Goal: Complete application form: Complete application form

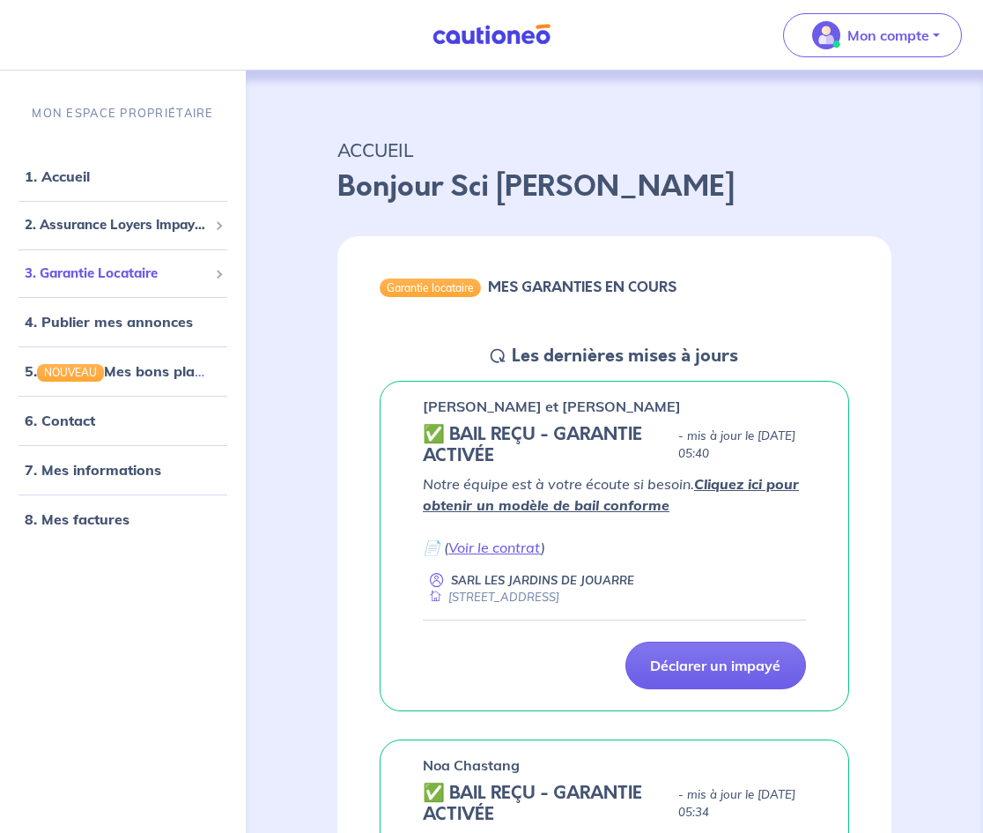
click at [109, 276] on span "3. Garantie Locataire" at bounding box center [116, 273] width 183 height 20
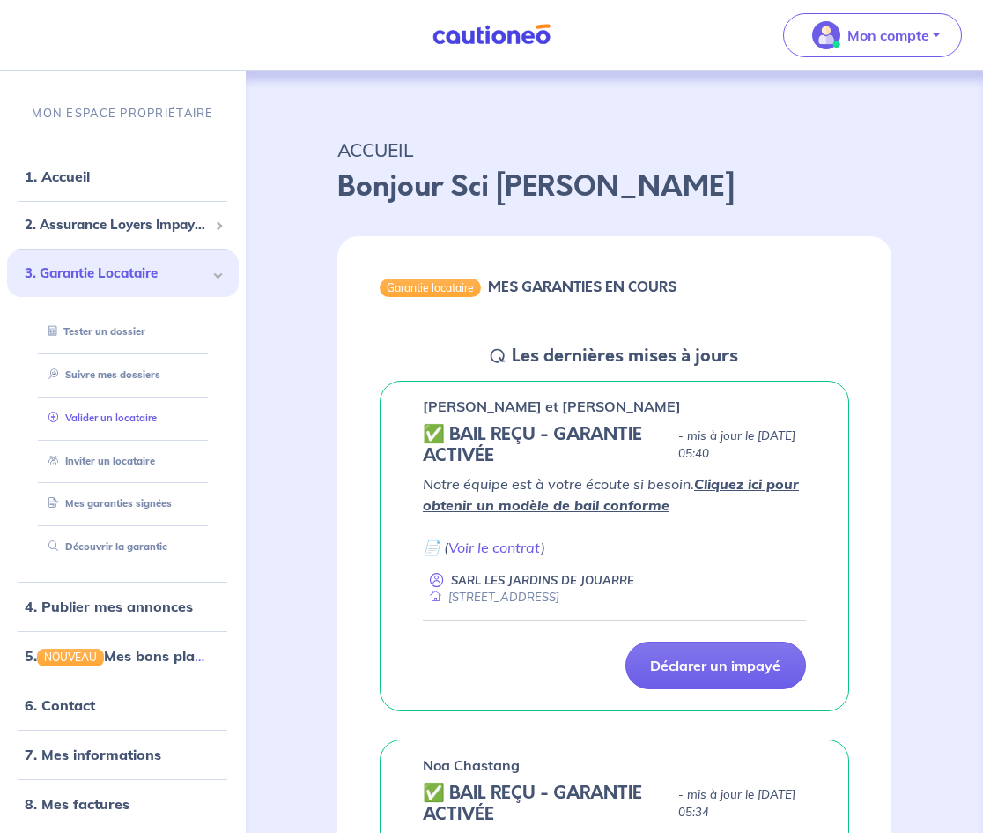
click at [137, 414] on link "Valider un locataire" at bounding box center [98, 417] width 115 height 12
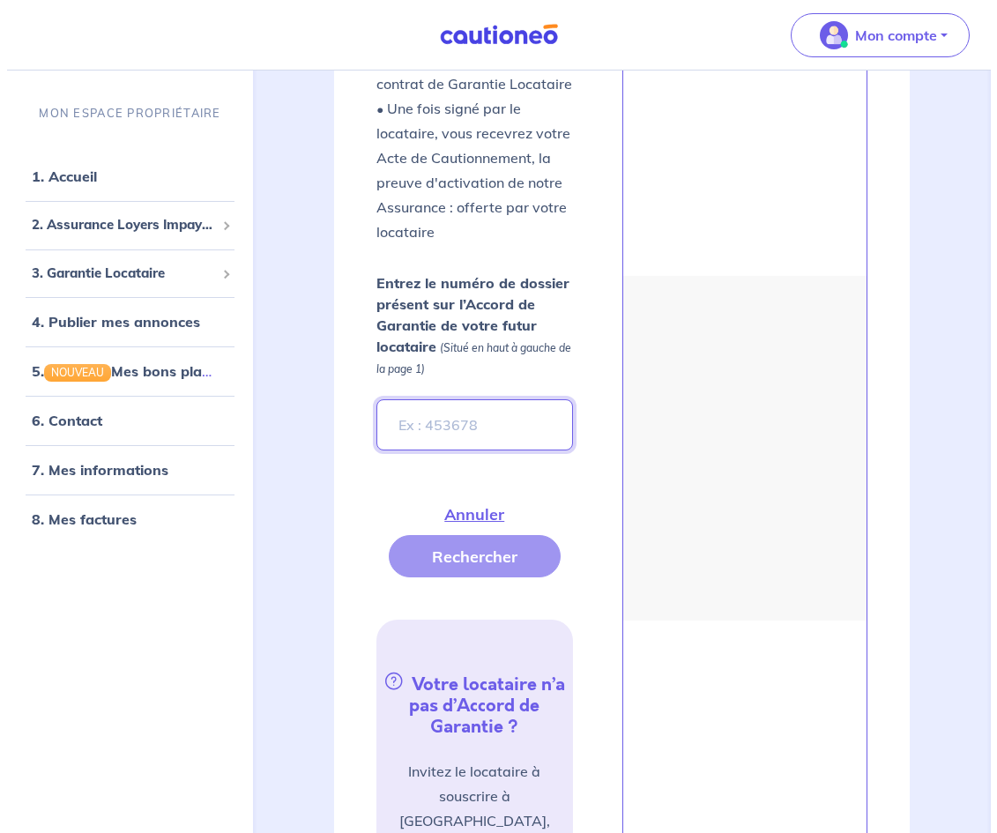
scroll to position [630, 0]
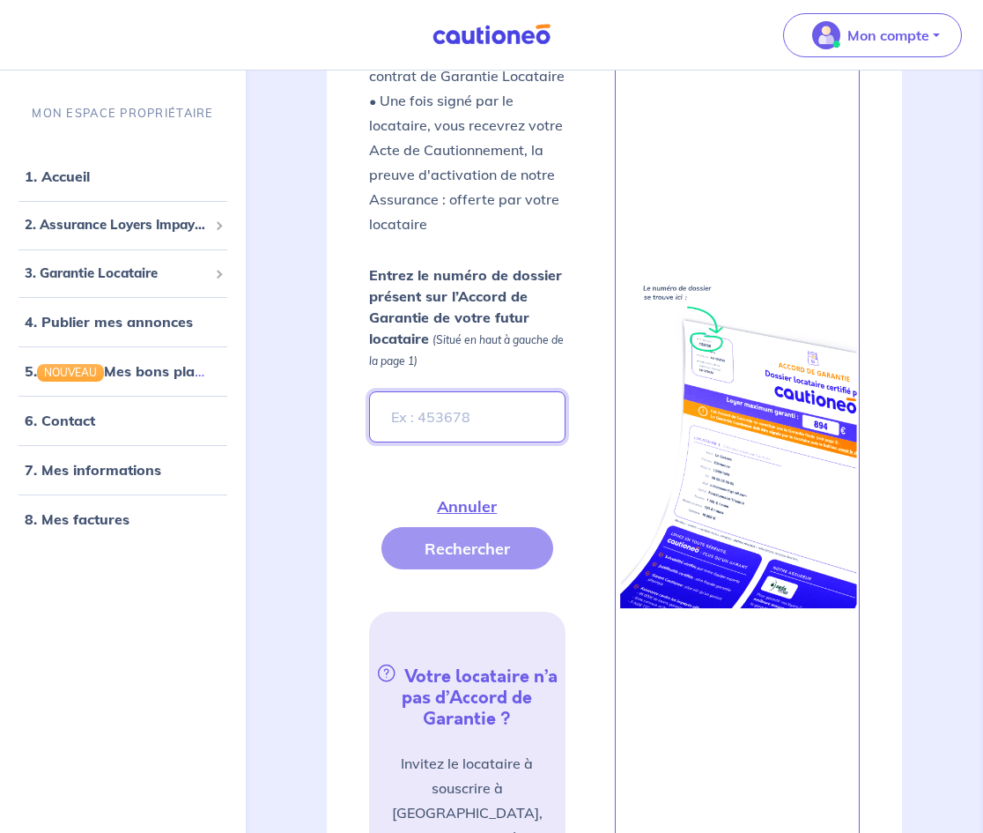
click at [515, 412] on input "Entrez le numéro de dossier présent sur l’Accord de Garantie de votre futur loc…" at bounding box center [467, 416] width 197 height 51
paste input "2BuxsB"
type input "2BuxsB"
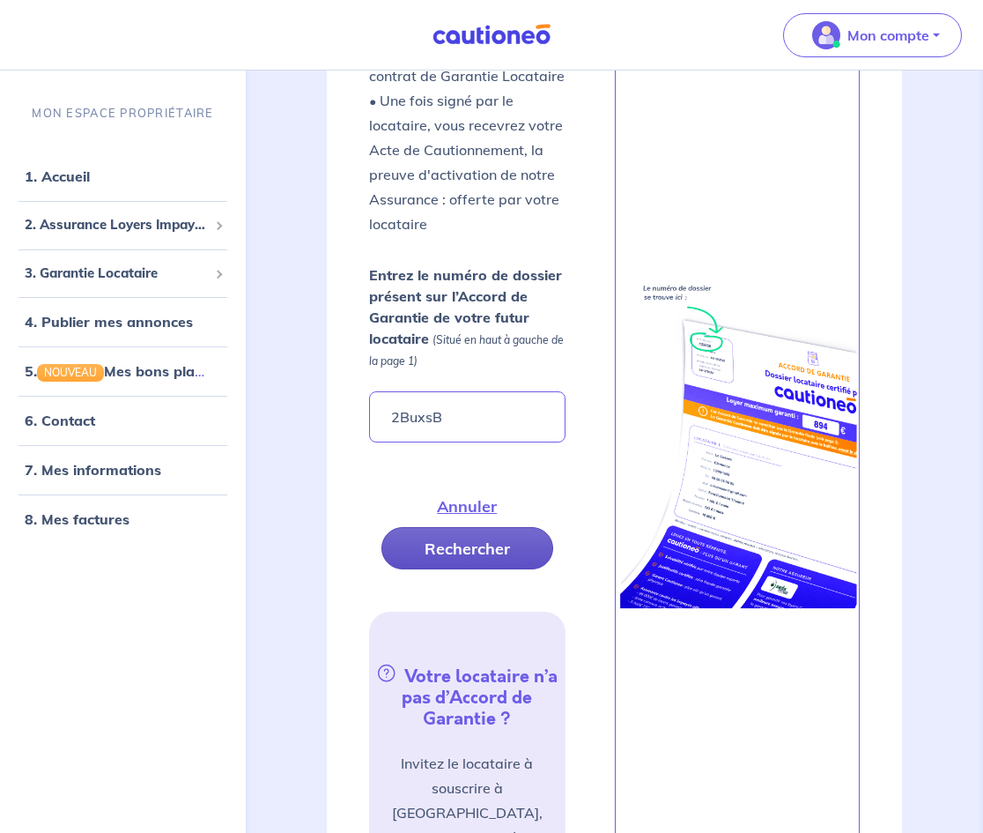
click at [473, 545] on button "Rechercher" at bounding box center [468, 548] width 172 height 42
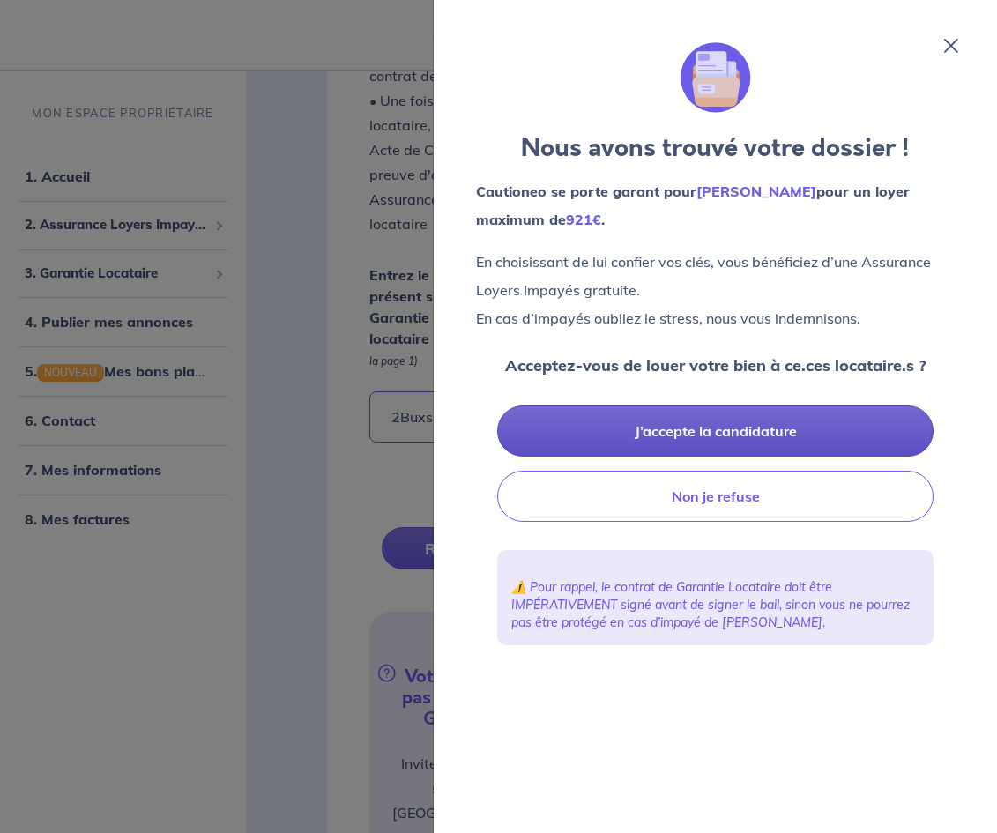
click at [629, 434] on button "J’accepte la candidature" at bounding box center [715, 430] width 436 height 51
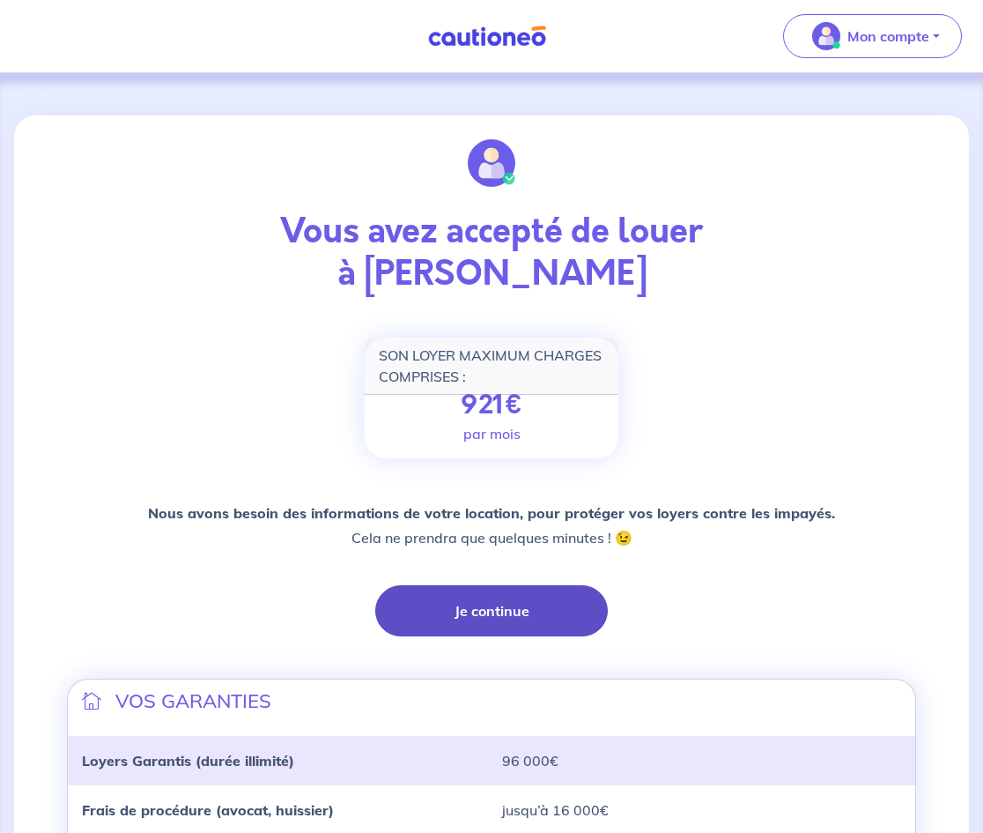
click at [497, 633] on button "Je continue" at bounding box center [491, 610] width 233 height 51
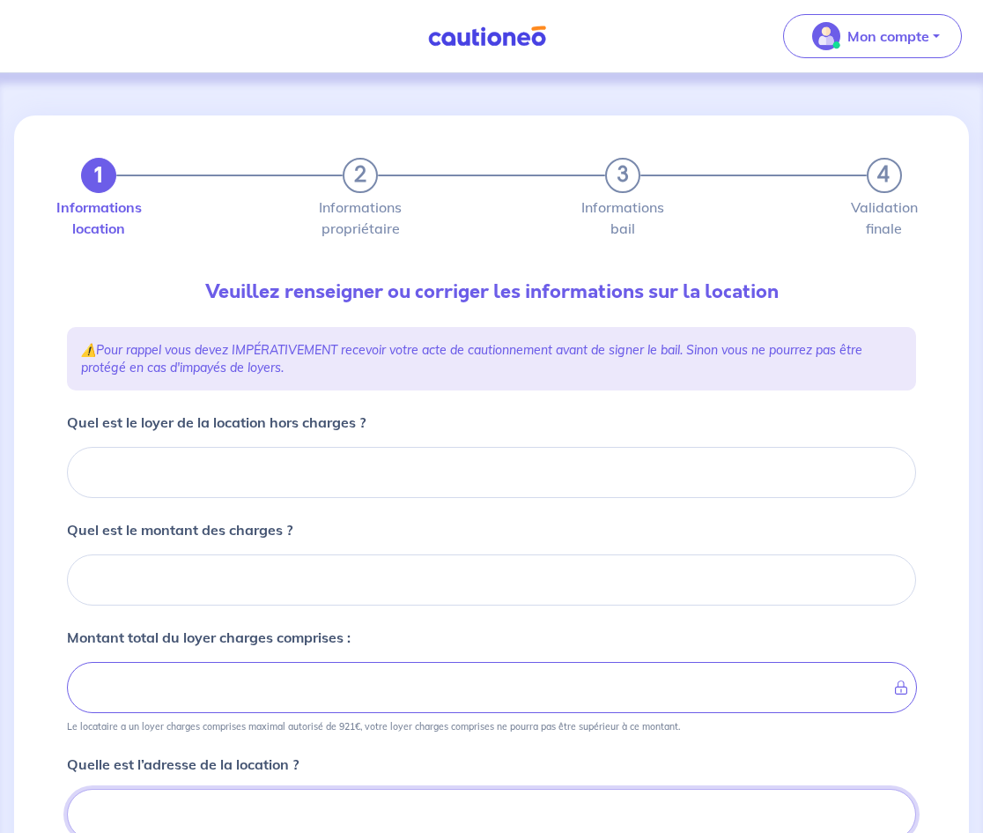
scroll to position [7, 0]
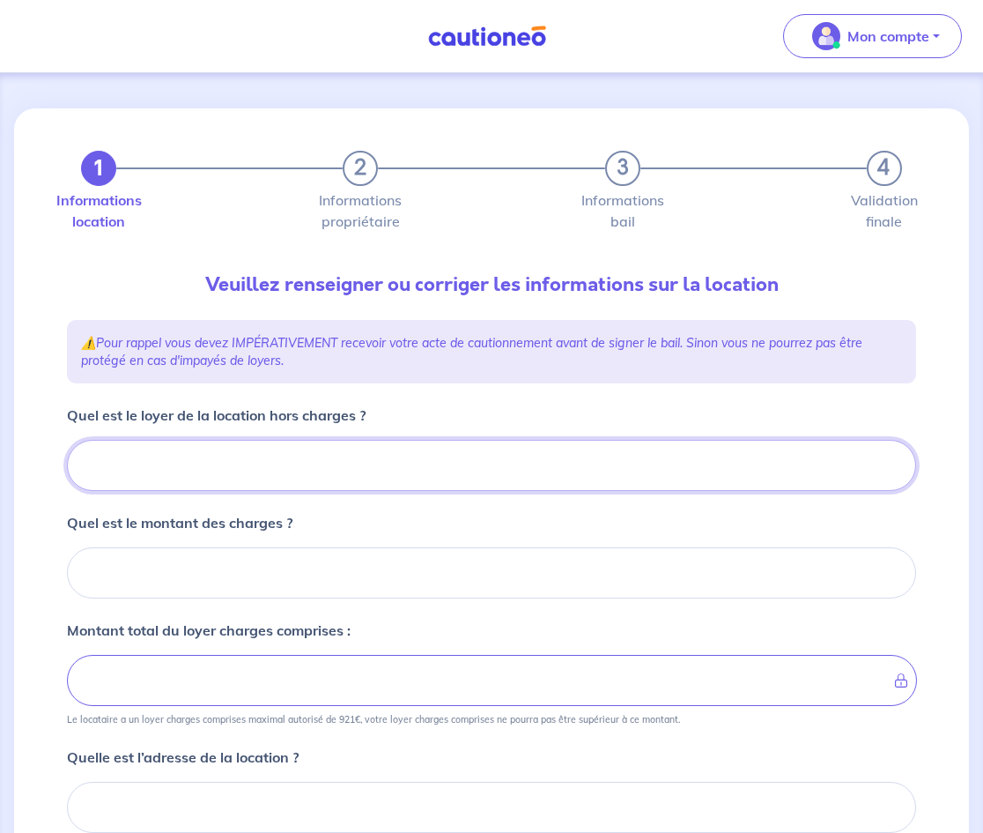
click at [399, 468] on input "Quel est le loyer de la location hors charges ?" at bounding box center [491, 465] width 849 height 51
type input "0"
click at [887, 470] on input "0" at bounding box center [491, 465] width 849 height 51
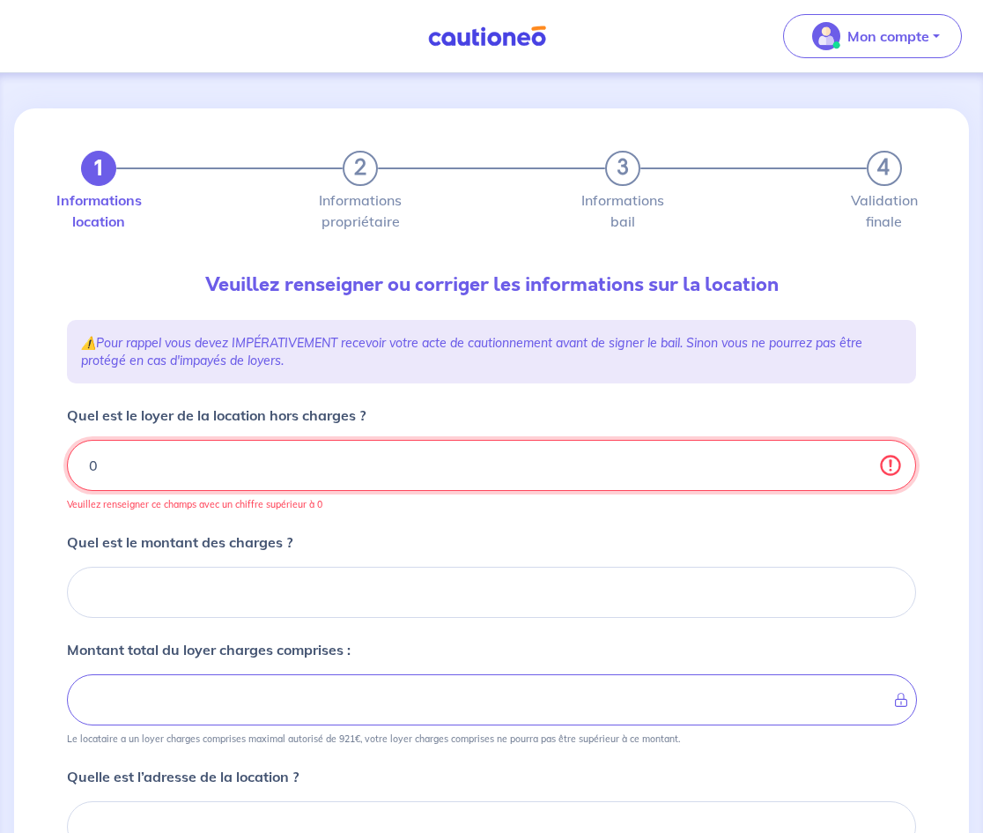
click at [781, 475] on input "0" at bounding box center [491, 465] width 849 height 51
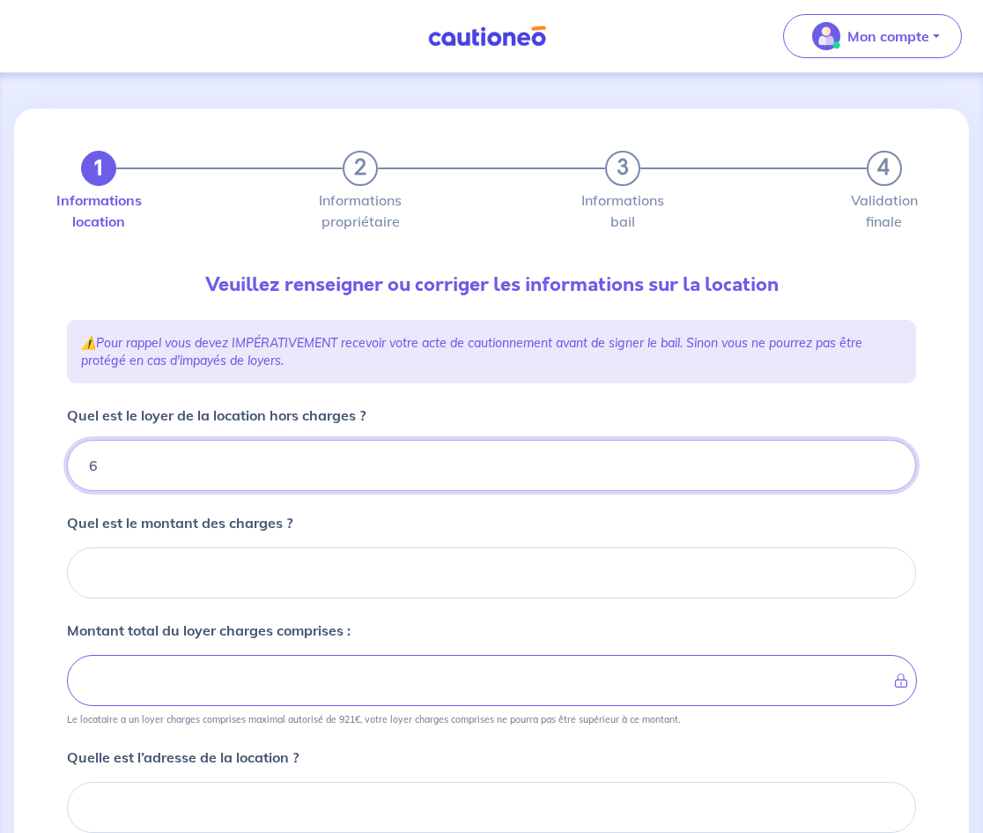
type input "65"
type input "652"
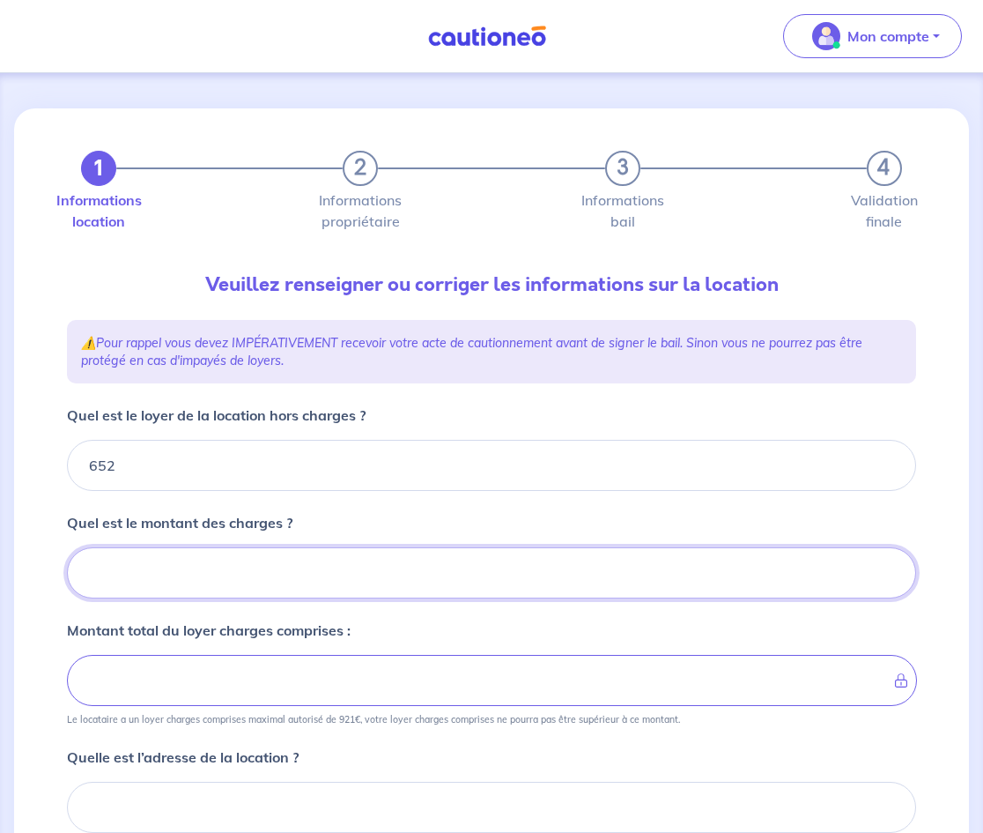
type input "0"
type input "652"
type input "0"
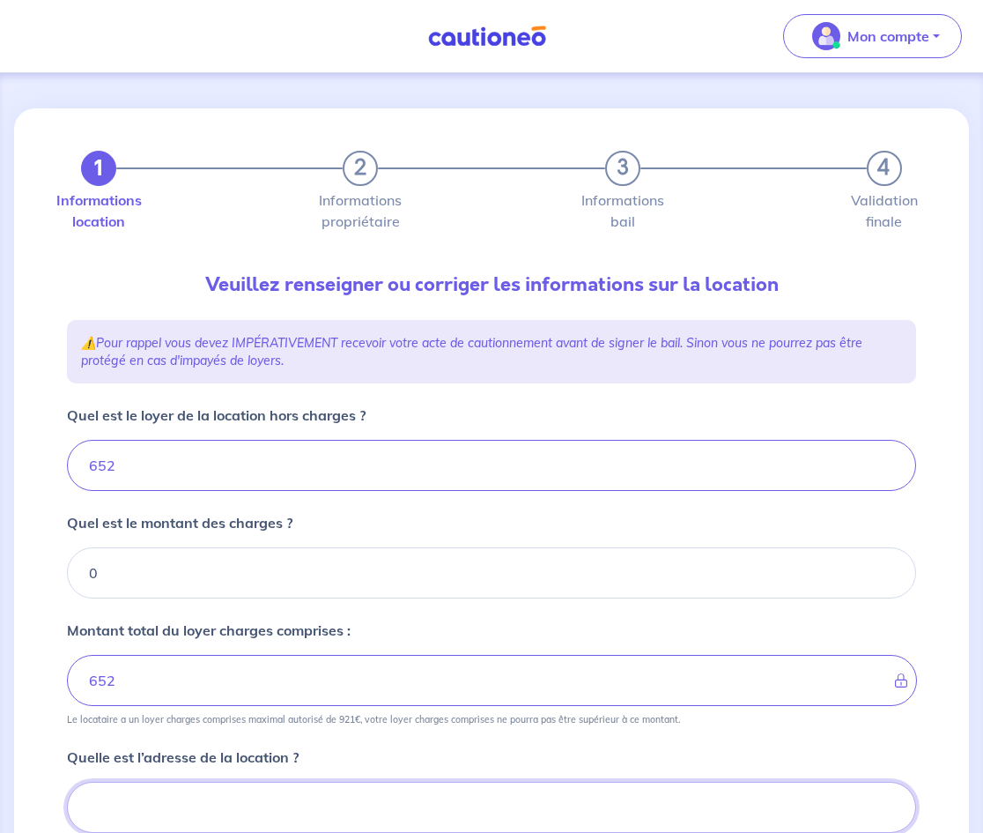
scroll to position [368, 0]
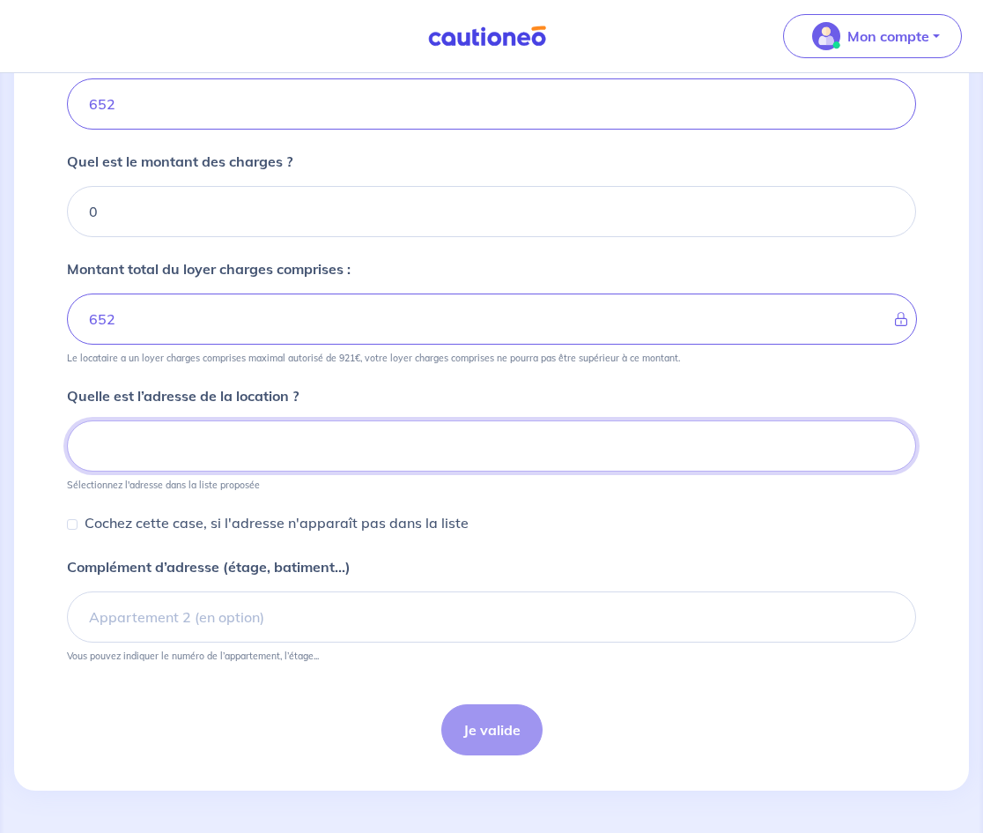
click at [253, 449] on input at bounding box center [491, 445] width 849 height 51
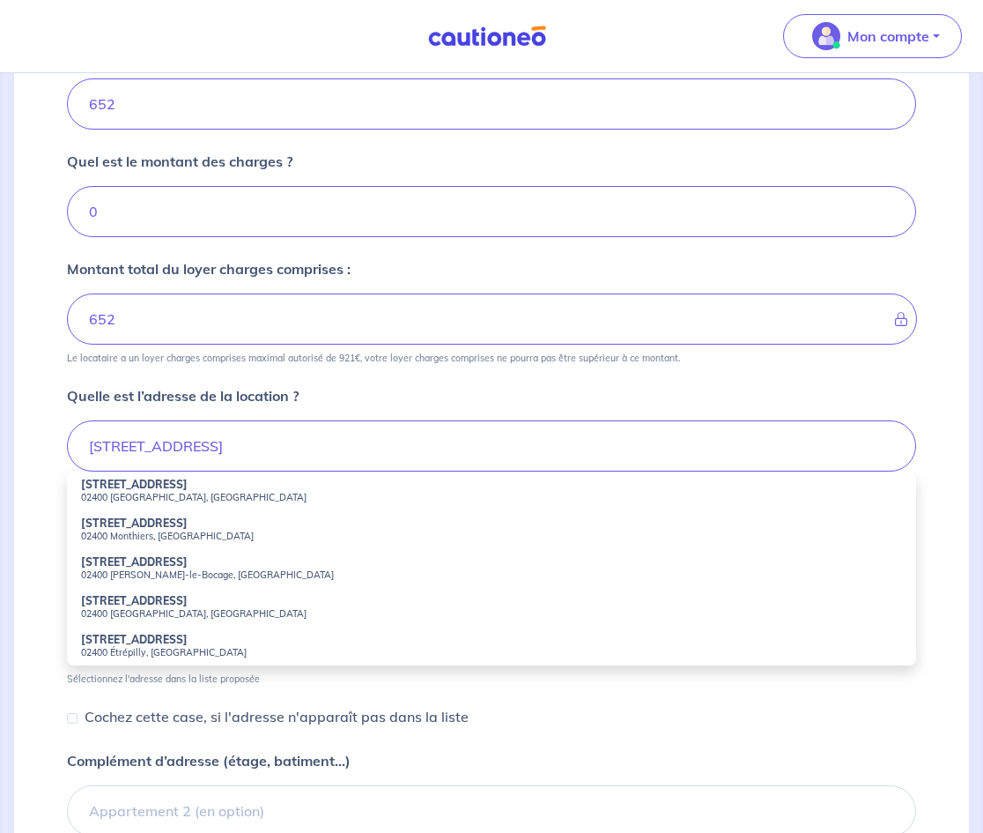
click at [211, 491] on small "02400 Château-Thierry, France" at bounding box center [491, 497] width 821 height 12
type input "34 Rue du Château, 02400 Château-Thierry, France"
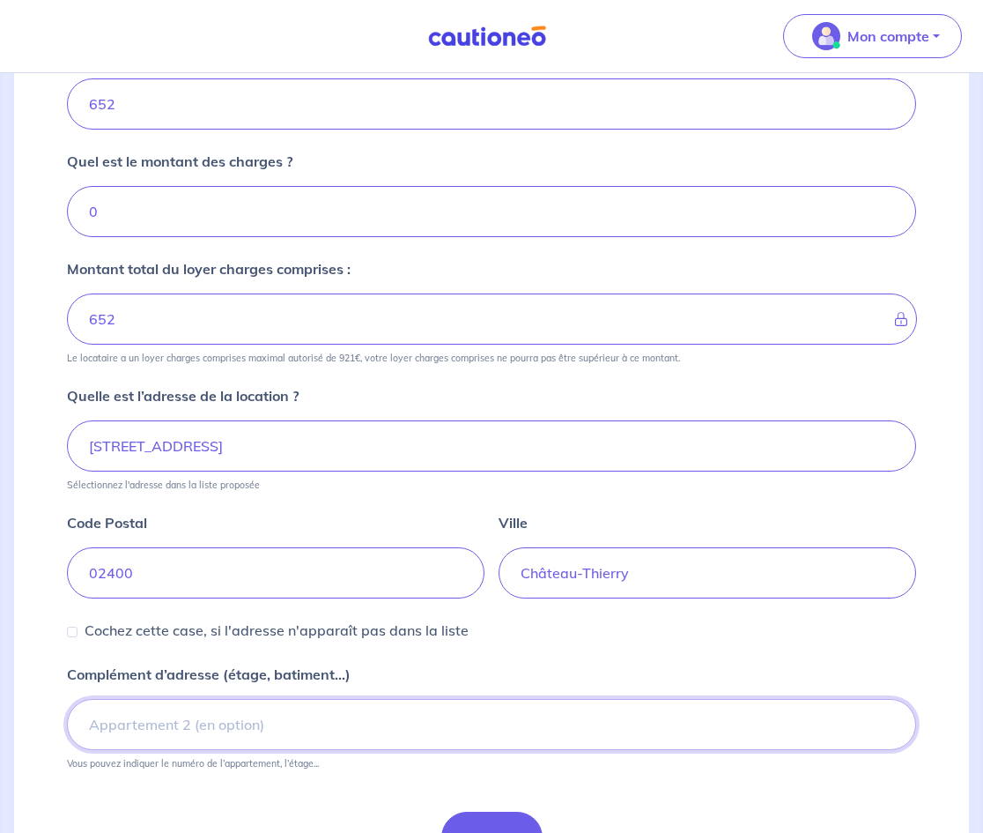
click at [379, 704] on input "Complément d’adresse (étage, batiment...)" at bounding box center [491, 724] width 849 height 51
type input "ETAGE 2"
click at [469, 819] on button "Je valide" at bounding box center [491, 837] width 101 height 51
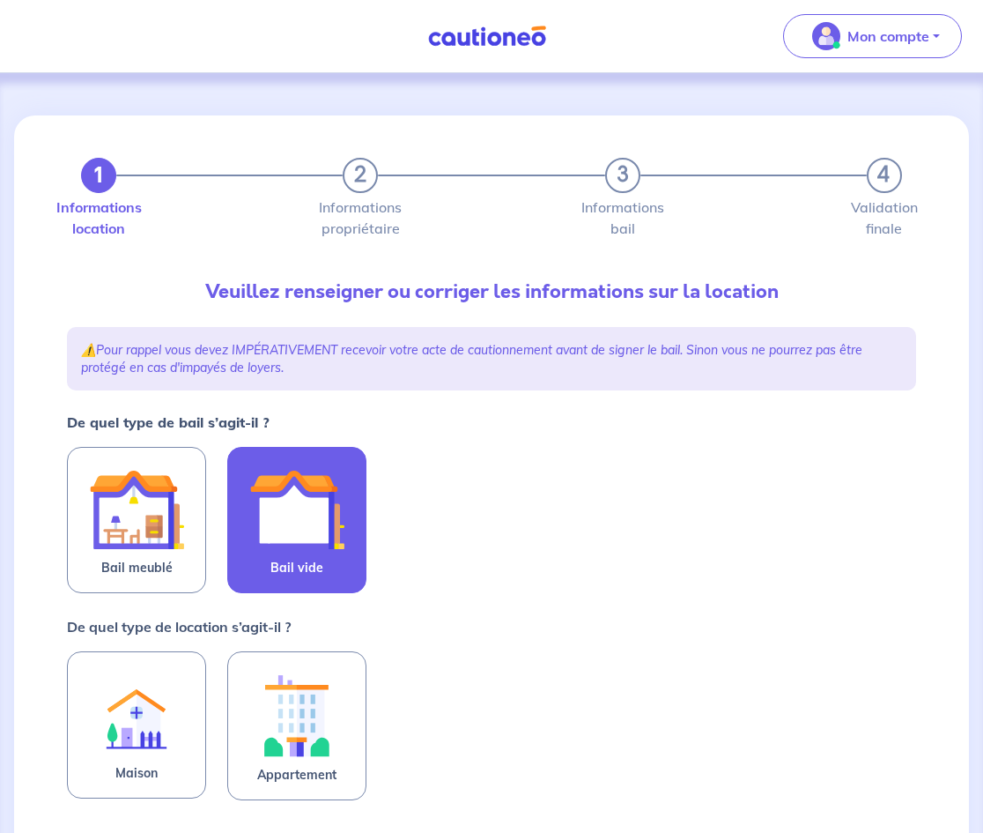
click at [320, 557] on span "Bail vide" at bounding box center [297, 567] width 53 height 21
click at [0, 0] on input "Bail vide" at bounding box center [0, 0] width 0 height 0
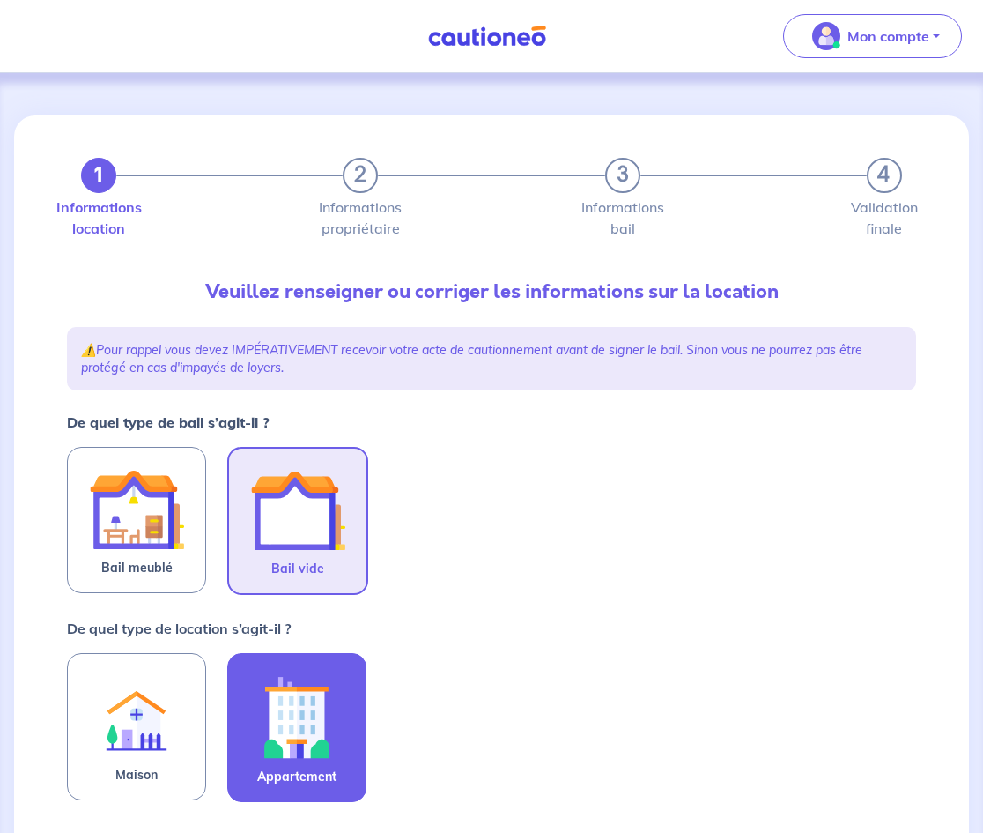
click at [323, 712] on img at bounding box center [296, 717] width 95 height 98
click at [0, 0] on input "Appartement" at bounding box center [0, 0] width 0 height 0
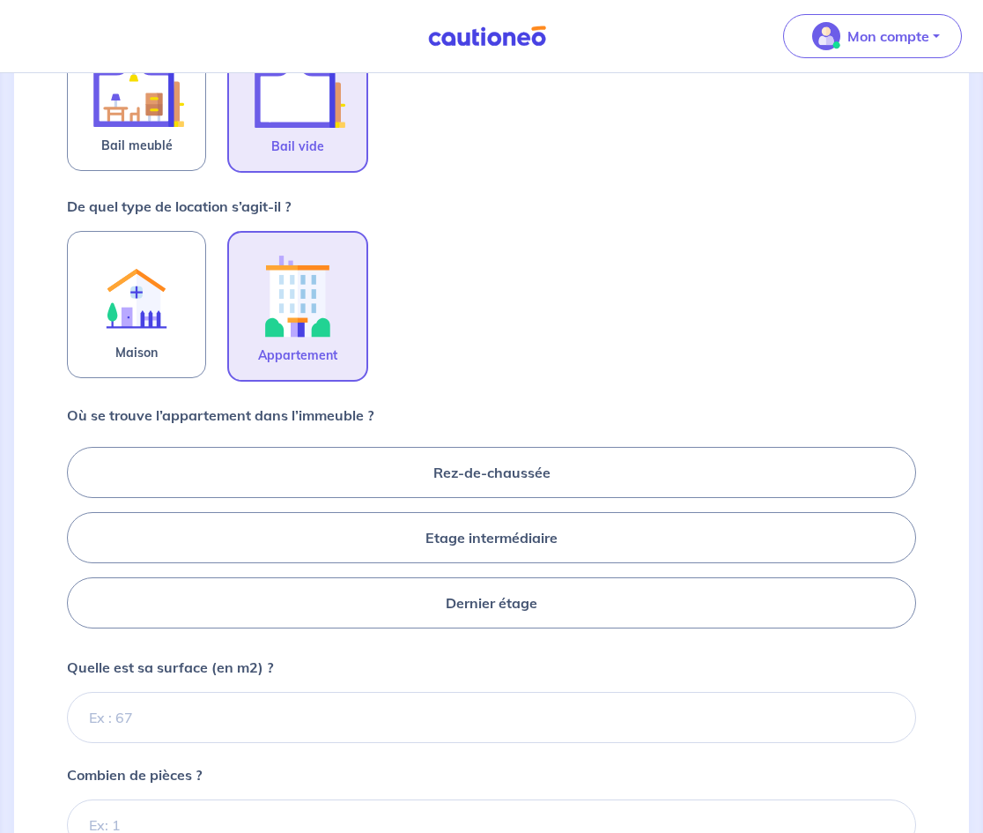
scroll to position [500, 0]
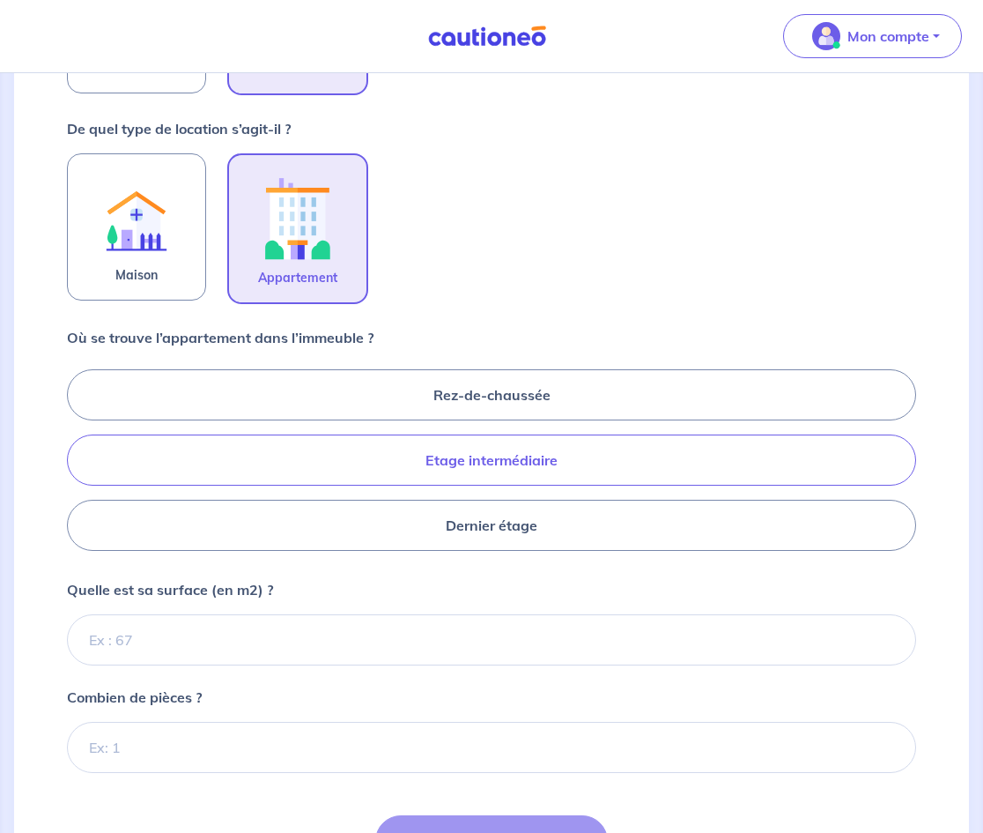
click at [530, 460] on label "Etage intermédiaire" at bounding box center [491, 459] width 849 height 51
click at [78, 460] on input "Etage intermédiaire" at bounding box center [72, 459] width 11 height 11
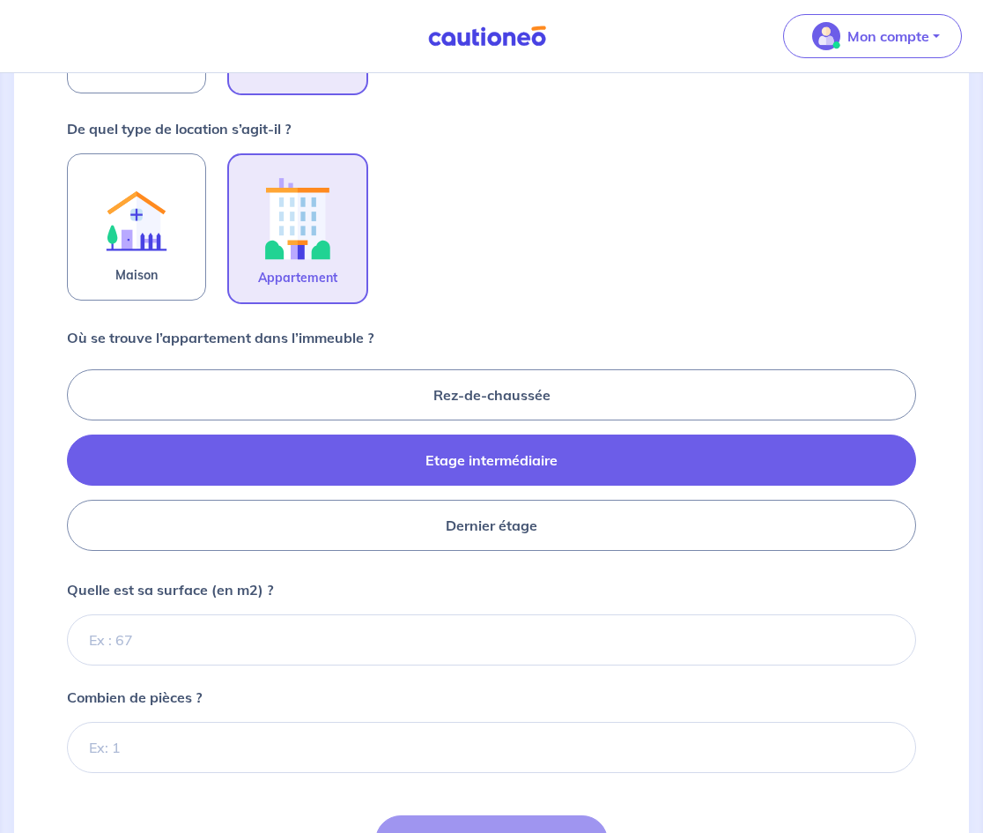
radio input "true"
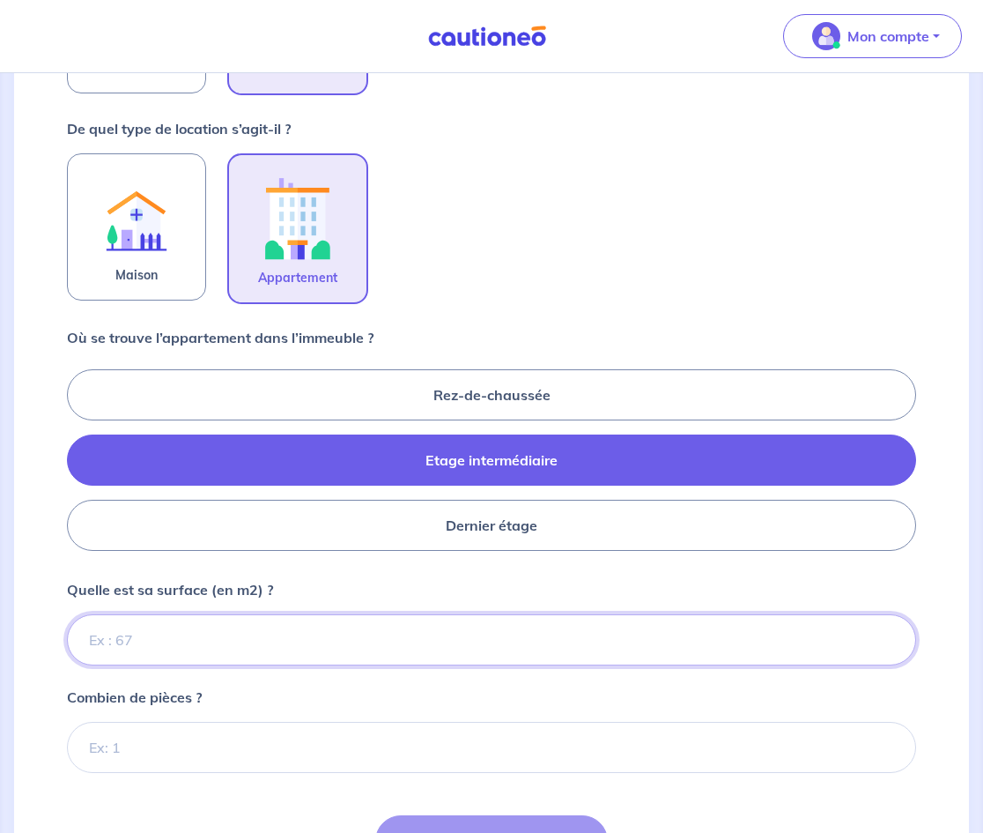
click at [319, 635] on input "Quelle est sa surface (en m2) ?" at bounding box center [491, 639] width 849 height 51
type input "25"
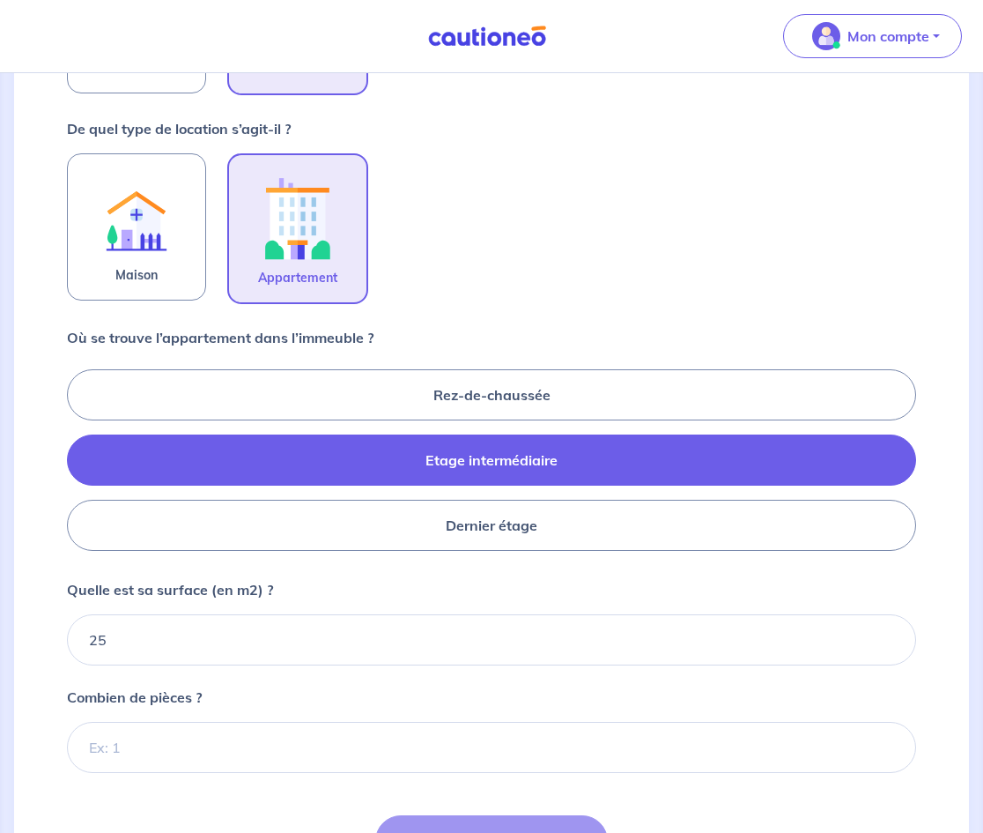
click at [249, 713] on div "Combien de pièces ?" at bounding box center [491, 729] width 849 height 86
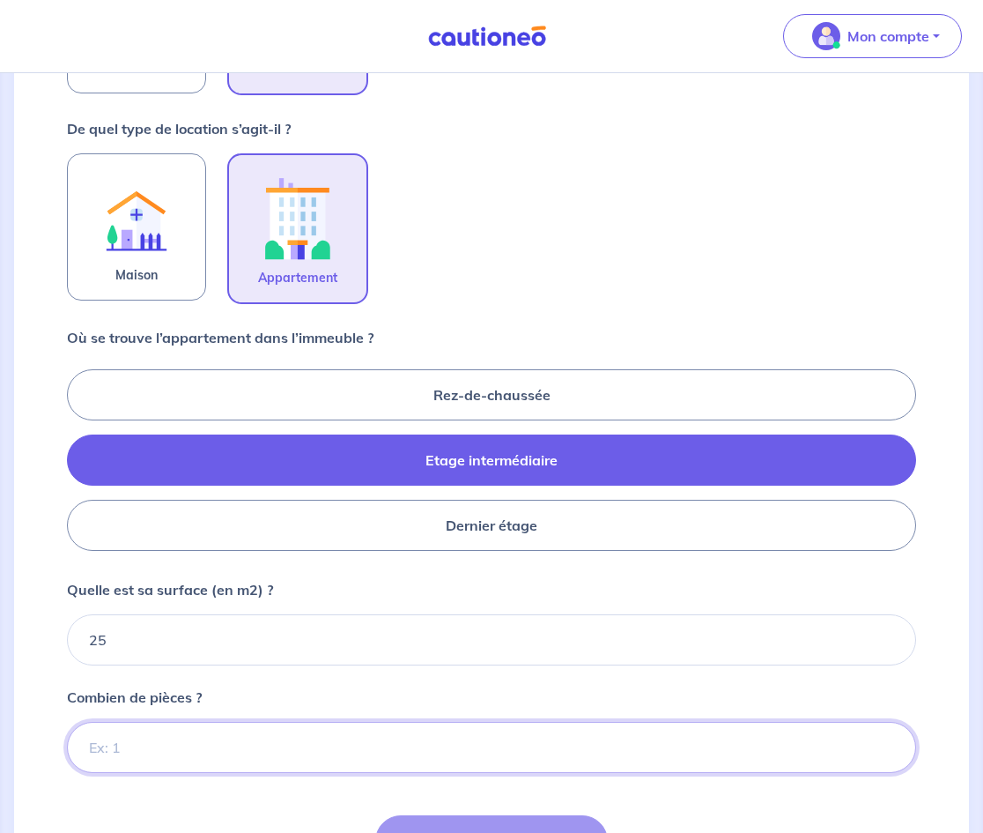
click at [243, 758] on input "Combien de pièces ?" at bounding box center [491, 747] width 849 height 51
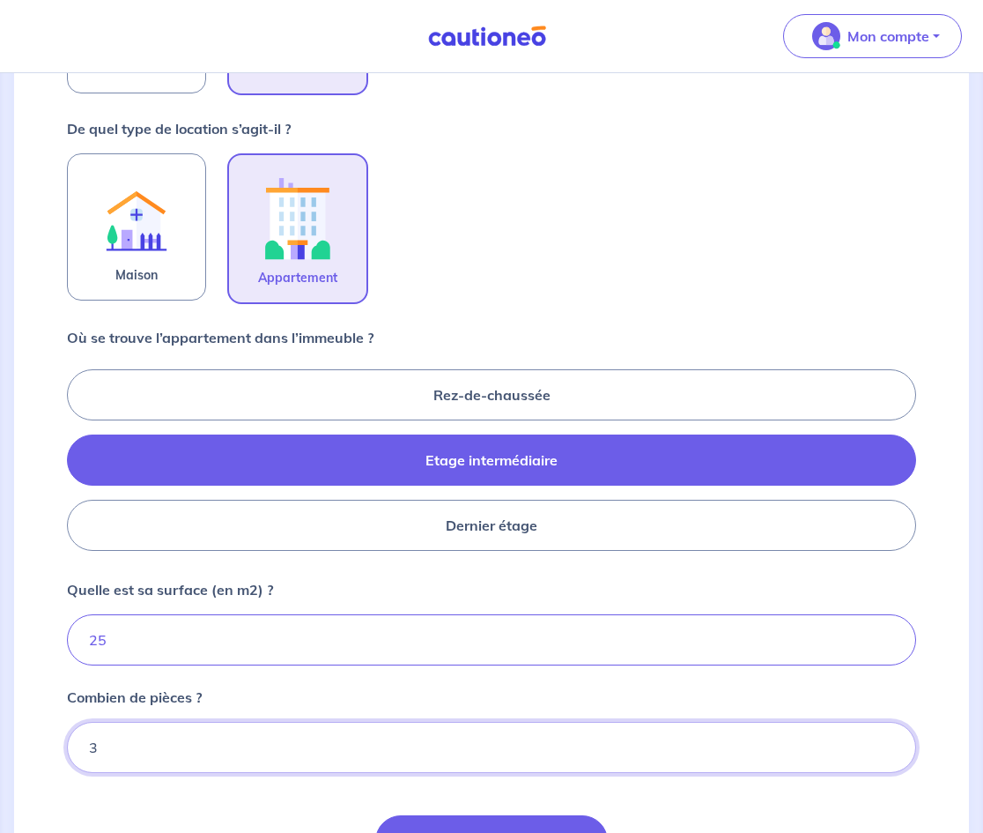
scroll to position [676, 0]
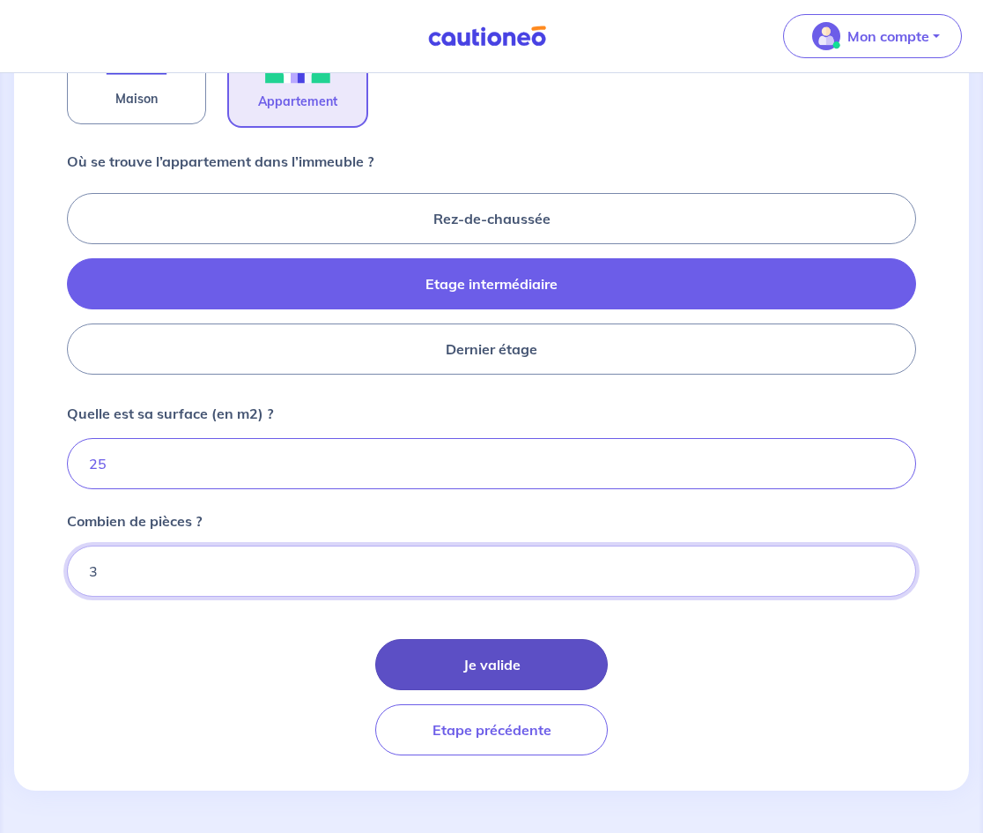
type input "3"
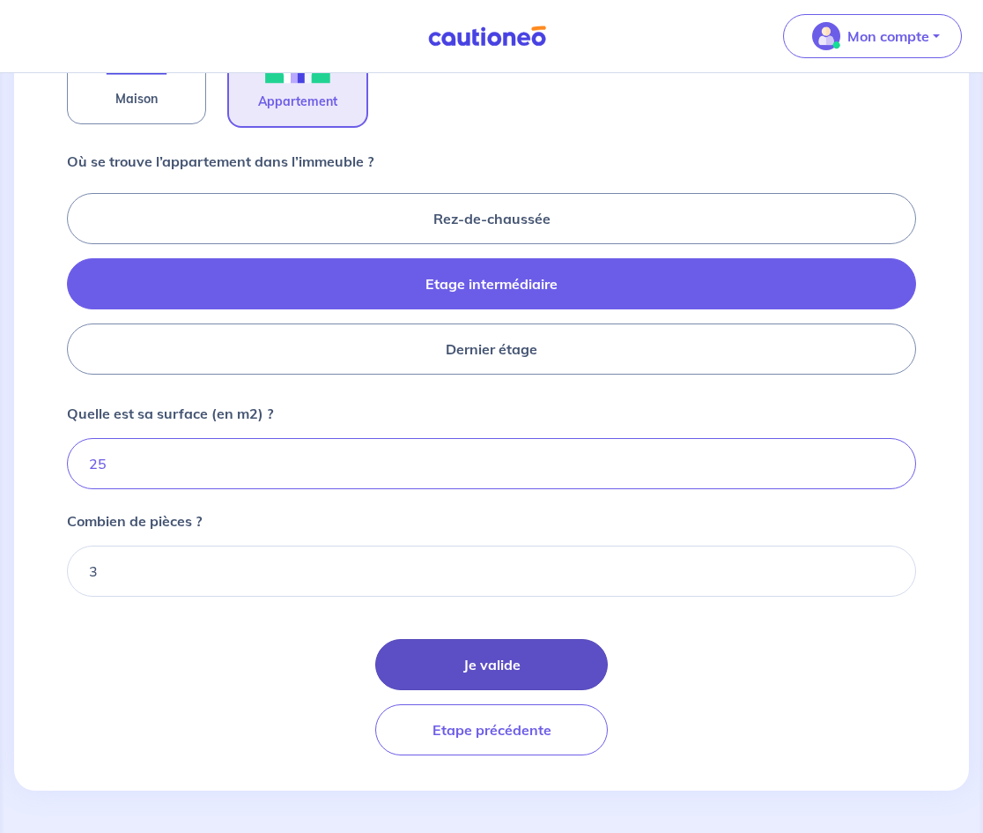
click at [515, 654] on button "Je valide" at bounding box center [491, 664] width 233 height 51
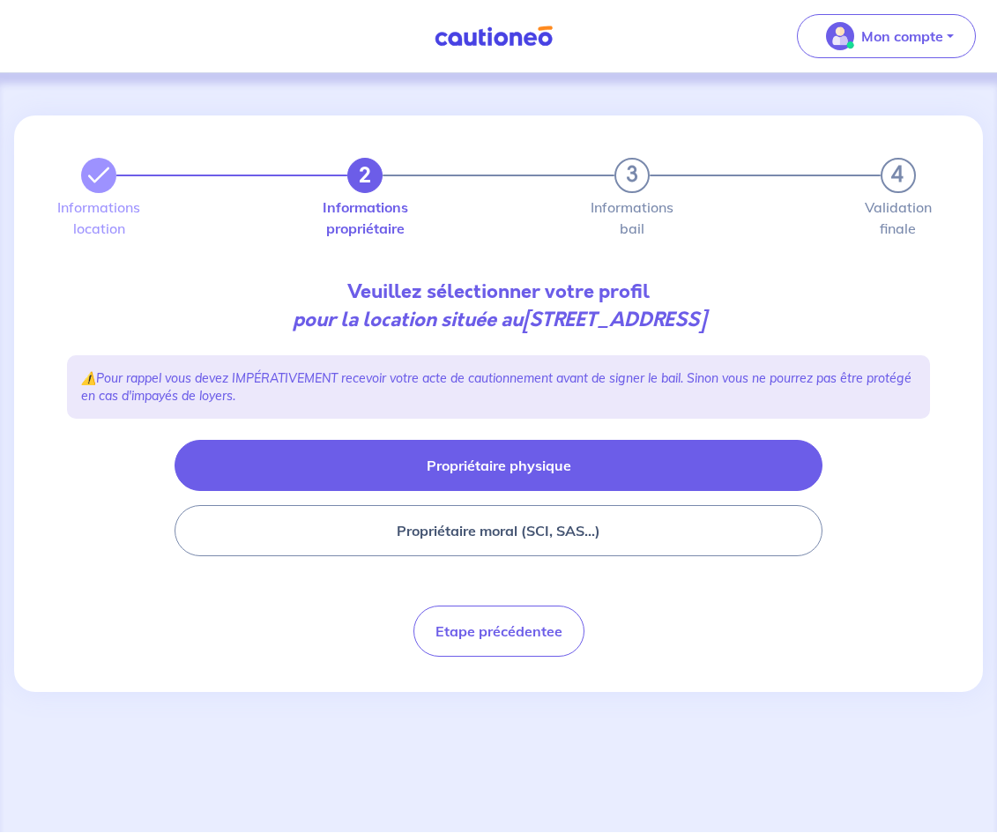
click at [523, 470] on button "Propriétaire physique" at bounding box center [497, 465] width 647 height 51
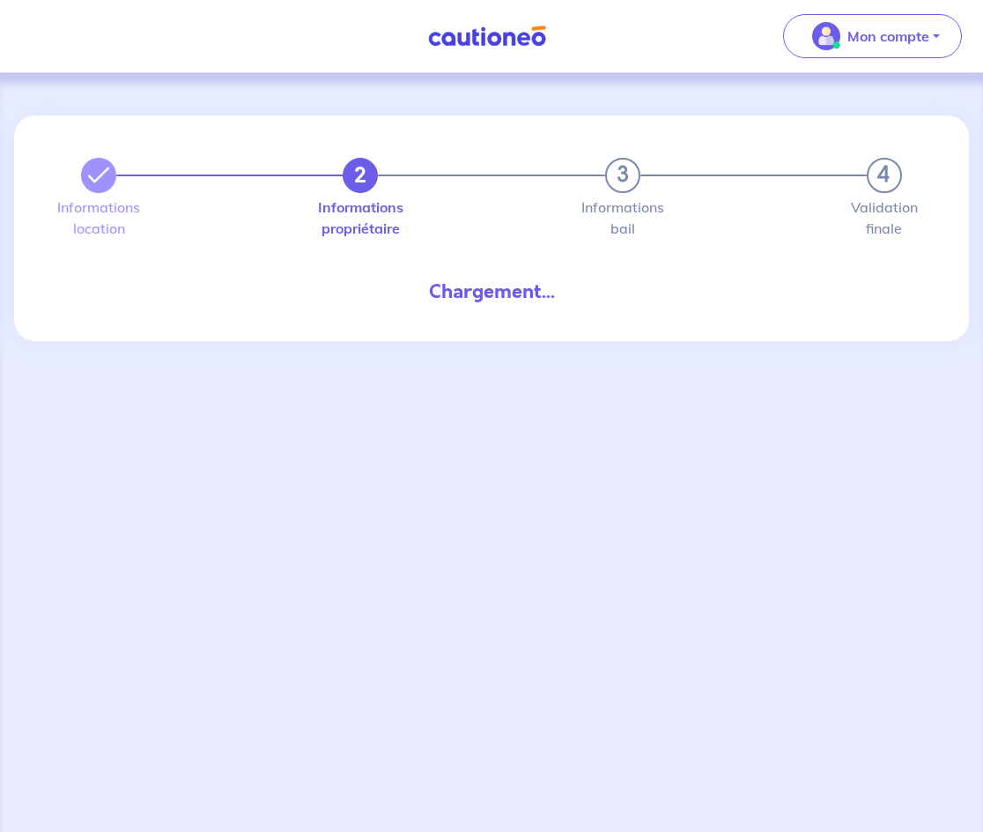
select select "FR"
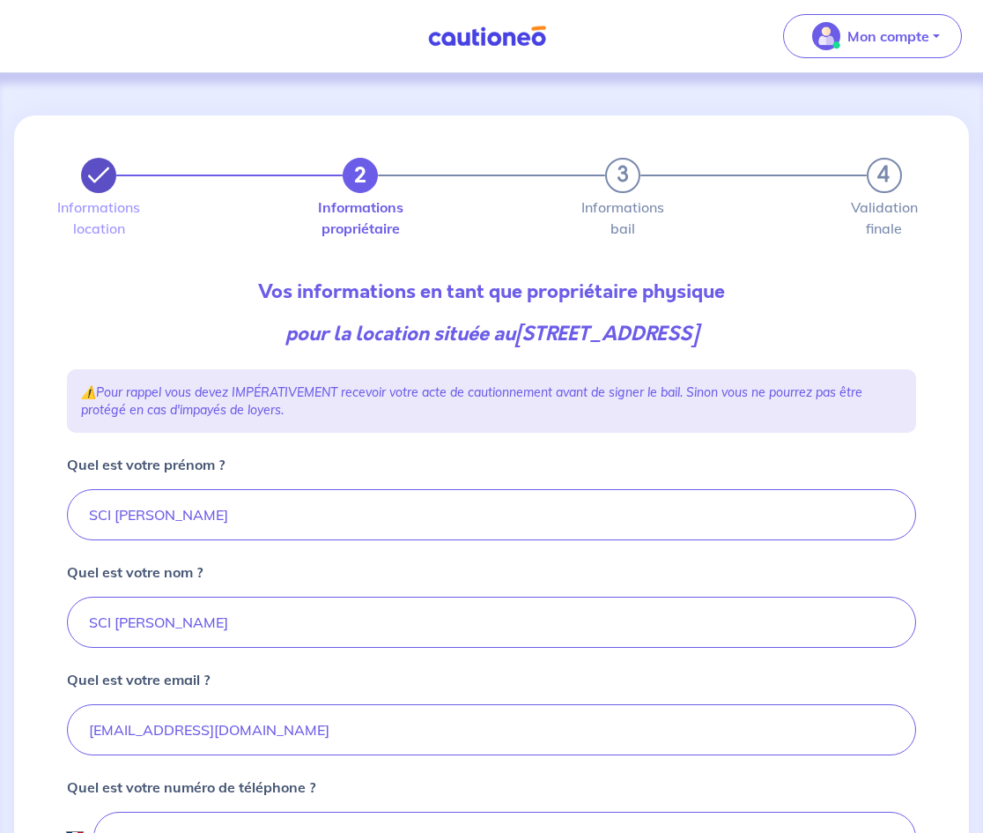
click at [101, 181] on icon "button" at bounding box center [98, 175] width 21 height 21
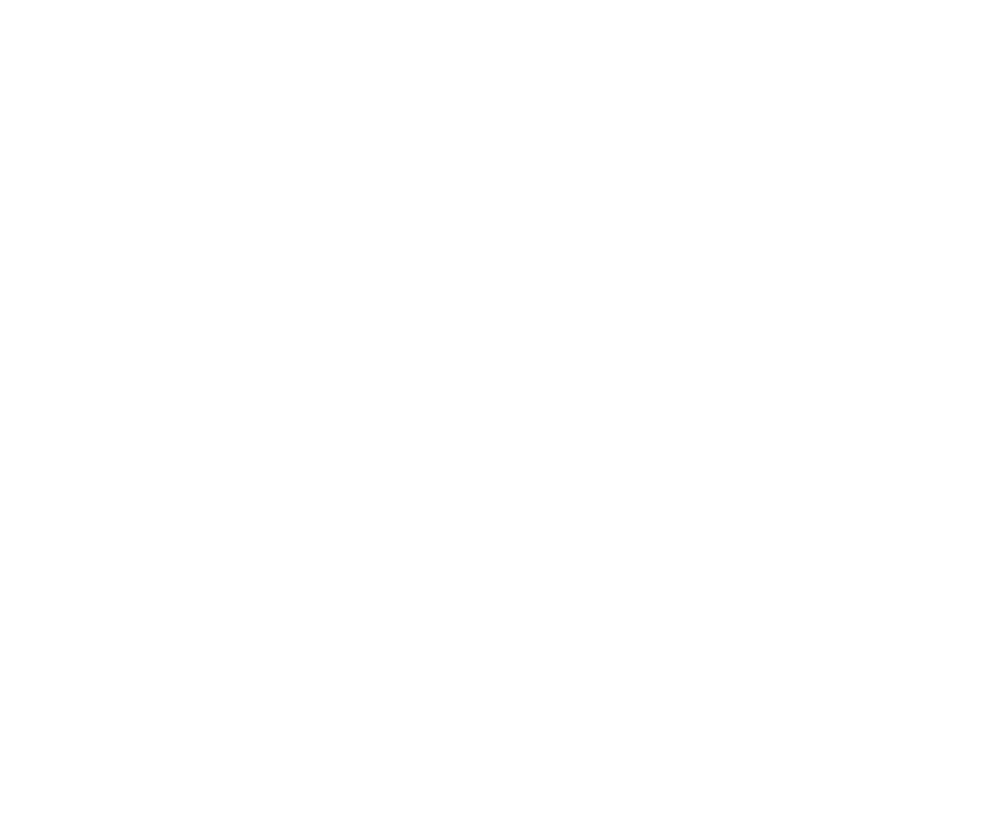
click at [378, 0] on html "Navigated to new page at /gl-caution/gl-caution/property/" at bounding box center [498, 0] width 997 height 0
select select "FR"
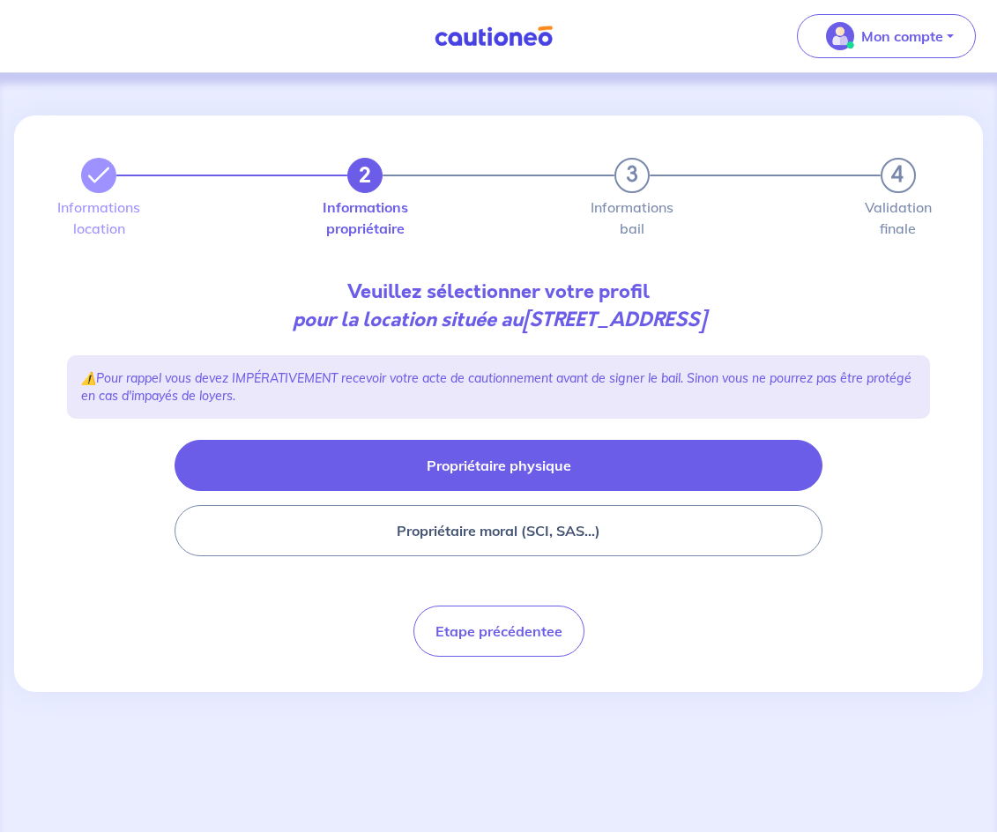
click at [579, 470] on button "Propriétaire physique" at bounding box center [497, 465] width 647 height 51
select select "FR"
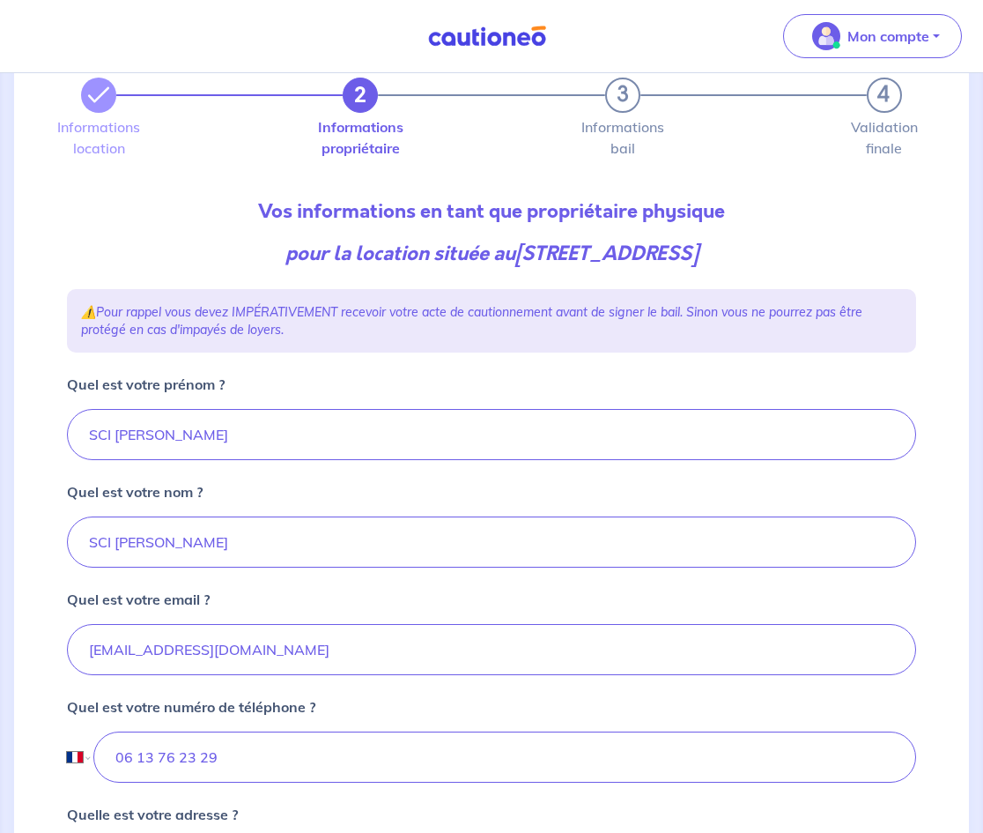
scroll to position [10, 0]
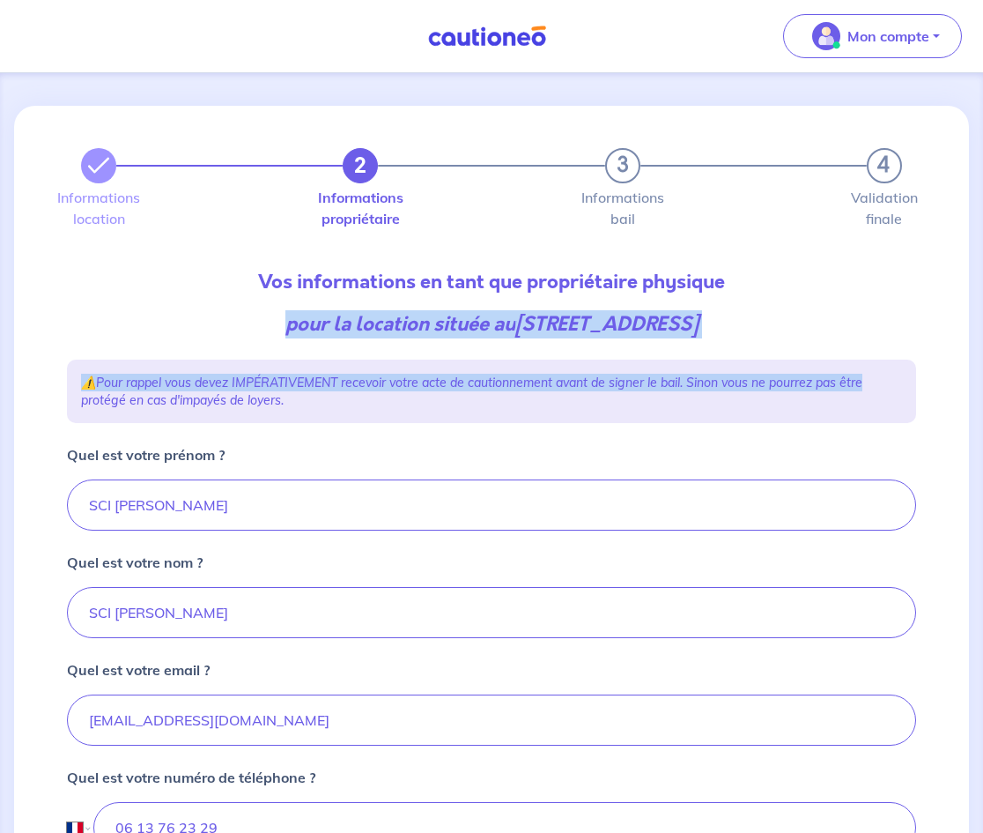
drag, startPoint x: 982, startPoint y: 278, endPoint x: 970, endPoint y: 365, distance: 88.0
click at [970, 365] on div "2 3 4 Informations location Informations propriétaire Informations bail Validat…" at bounding box center [491, 769] width 983 height 1412
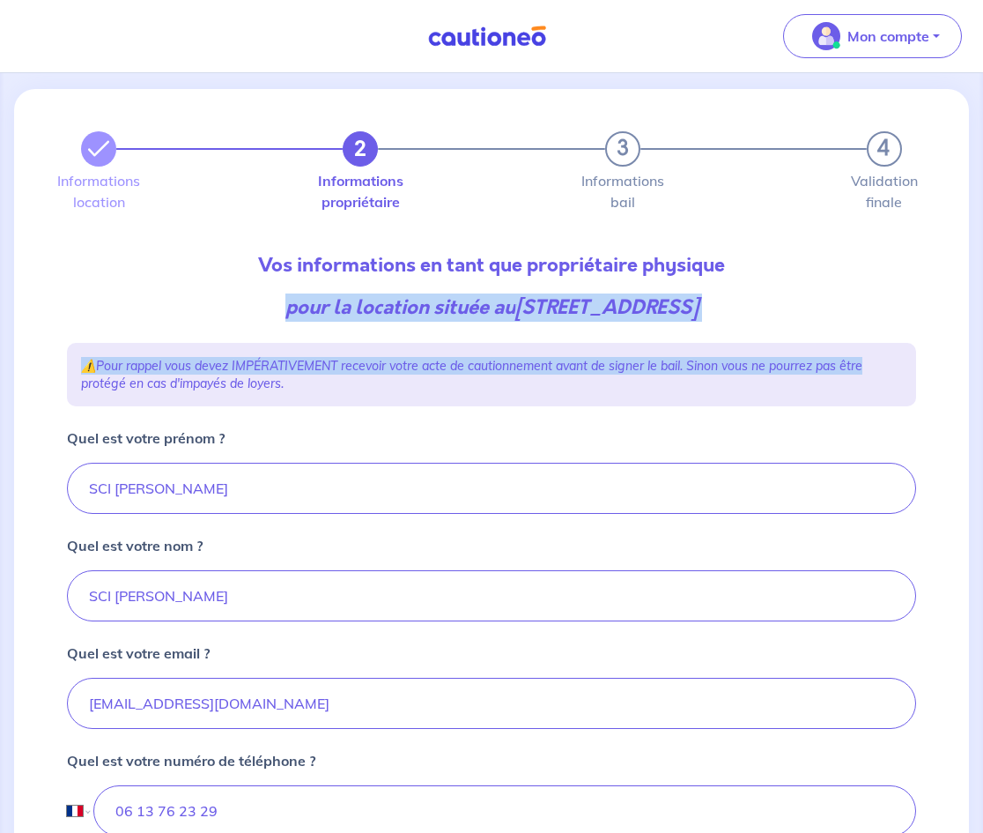
scroll to position [0, 0]
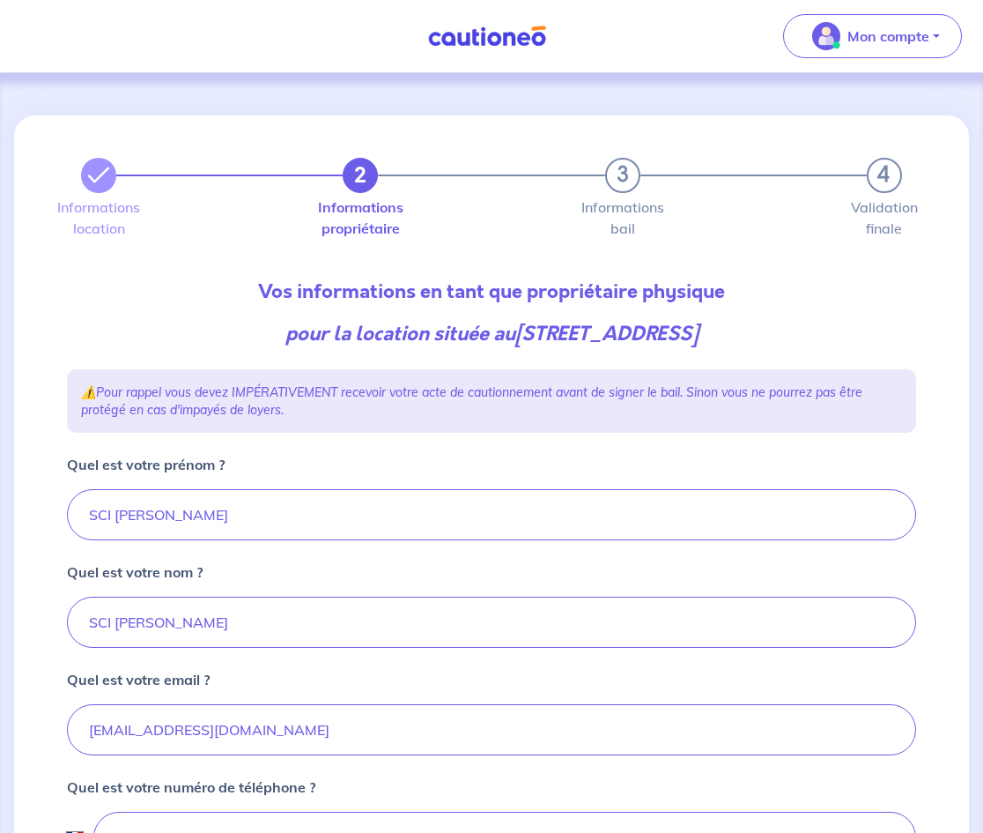
click at [426, 248] on div "Informations location Informations propriétaire Informations bail Validation fi…" at bounding box center [491, 224] width 871 height 63
click at [99, 192] on button "button" at bounding box center [98, 175] width 35 height 35
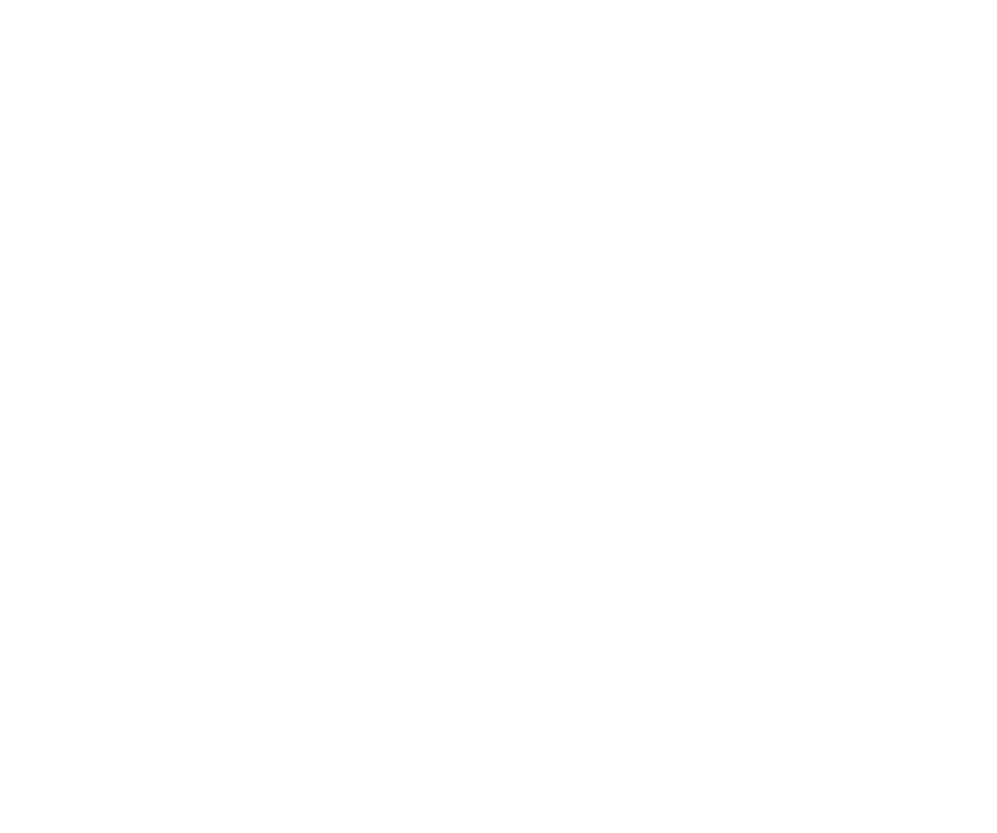
click at [350, 0] on html "Navigated to new page at /gl-caution/gl-caution/property/" at bounding box center [498, 0] width 997 height 0
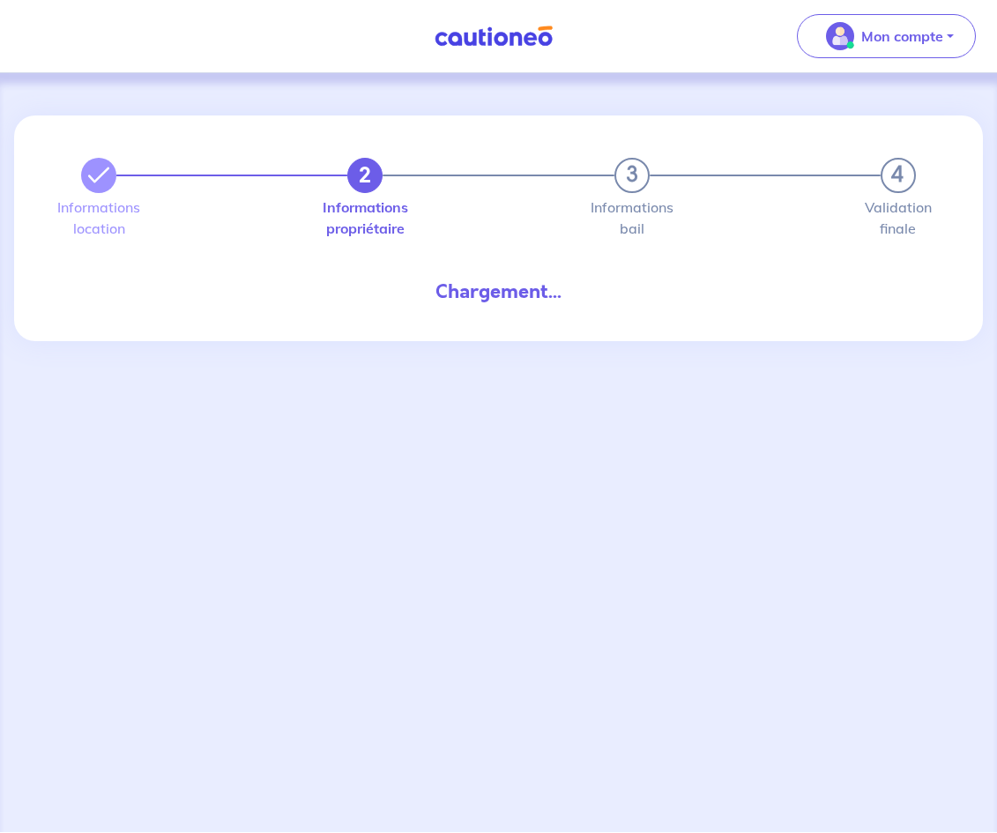
select select "FR"
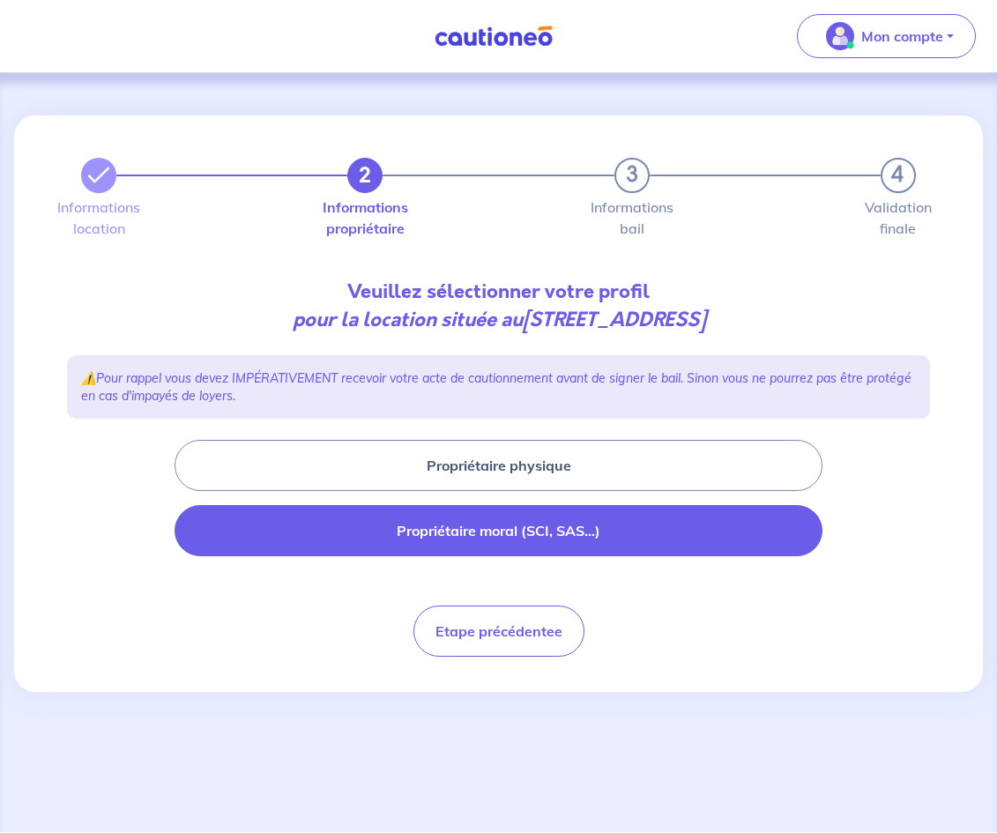
click at [466, 536] on button "Propriétaire moral (SCI, SAS...)" at bounding box center [497, 530] width 647 height 51
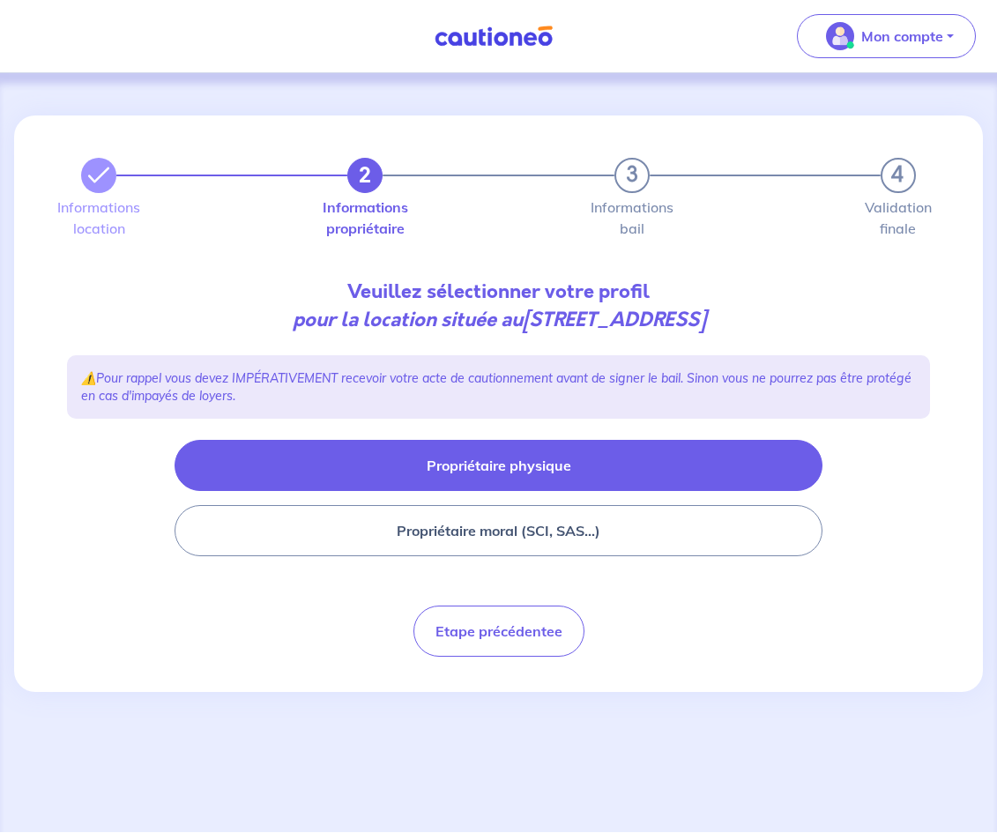
click at [509, 464] on button "Propriétaire physique" at bounding box center [497, 465] width 647 height 51
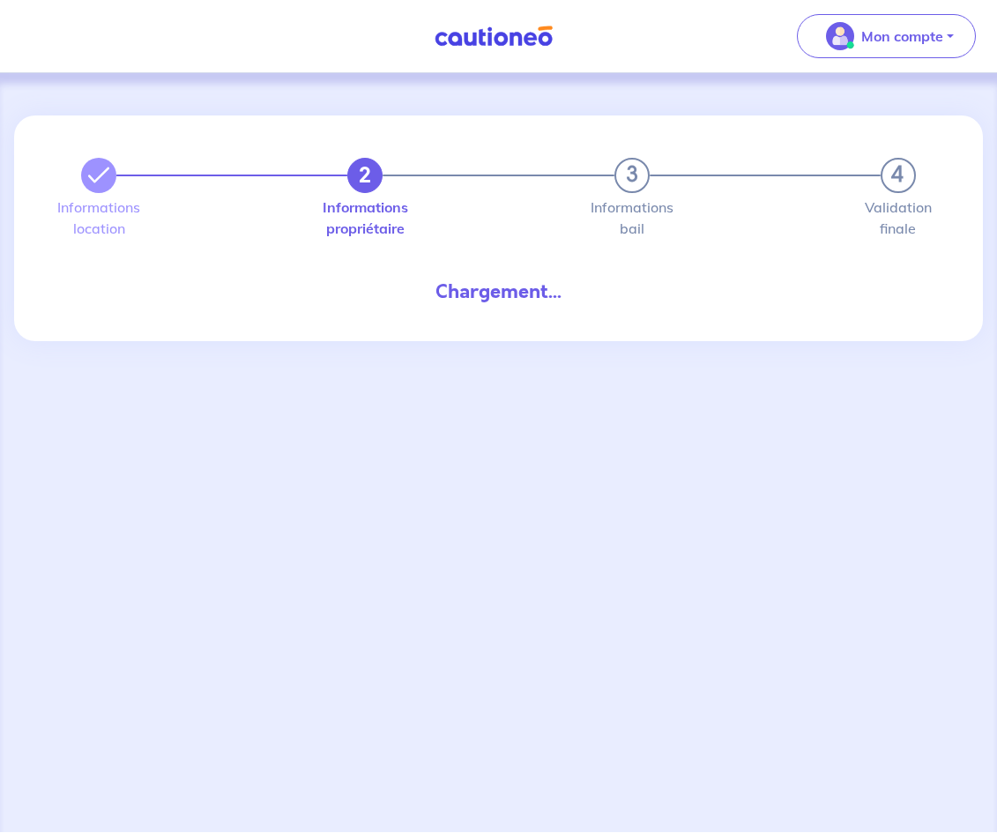
select select "FR"
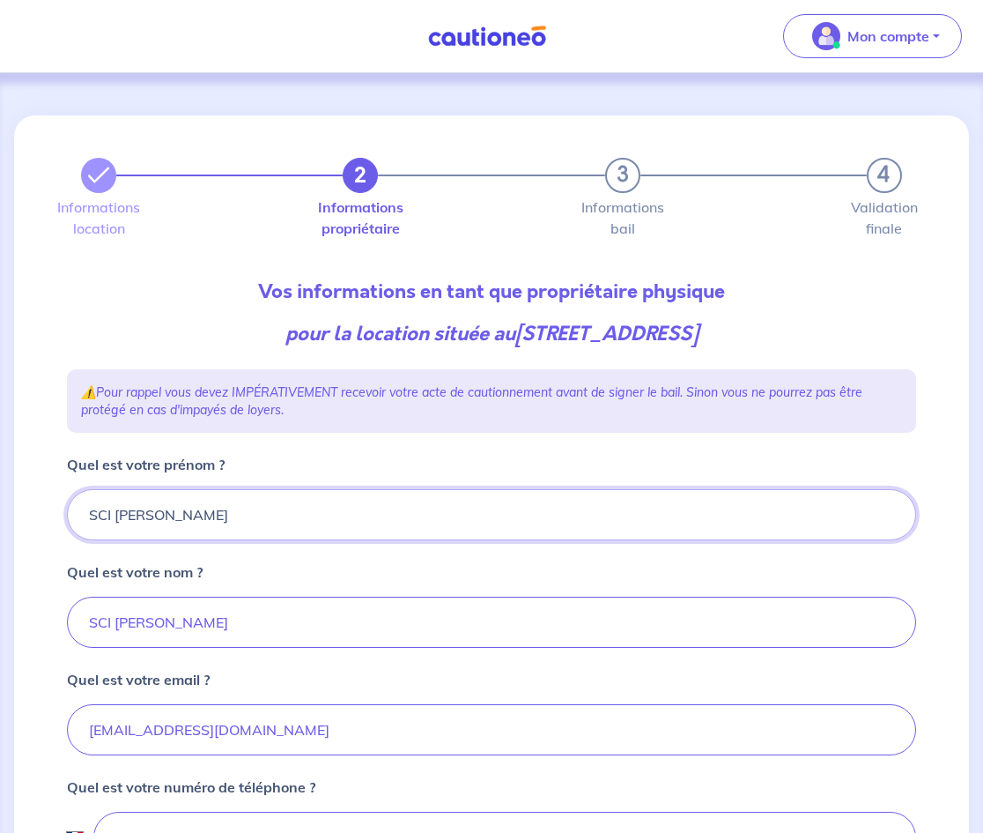
click at [370, 517] on input "SCI PIERRE MARX" at bounding box center [491, 514] width 849 height 51
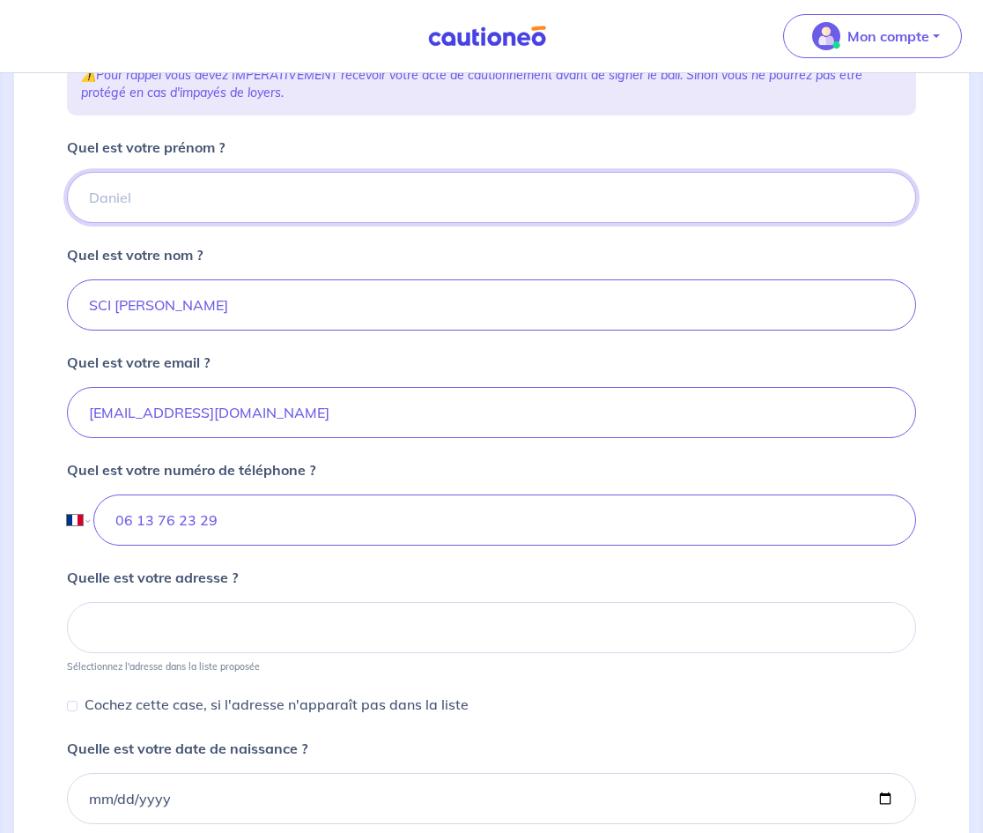
scroll to position [322, 0]
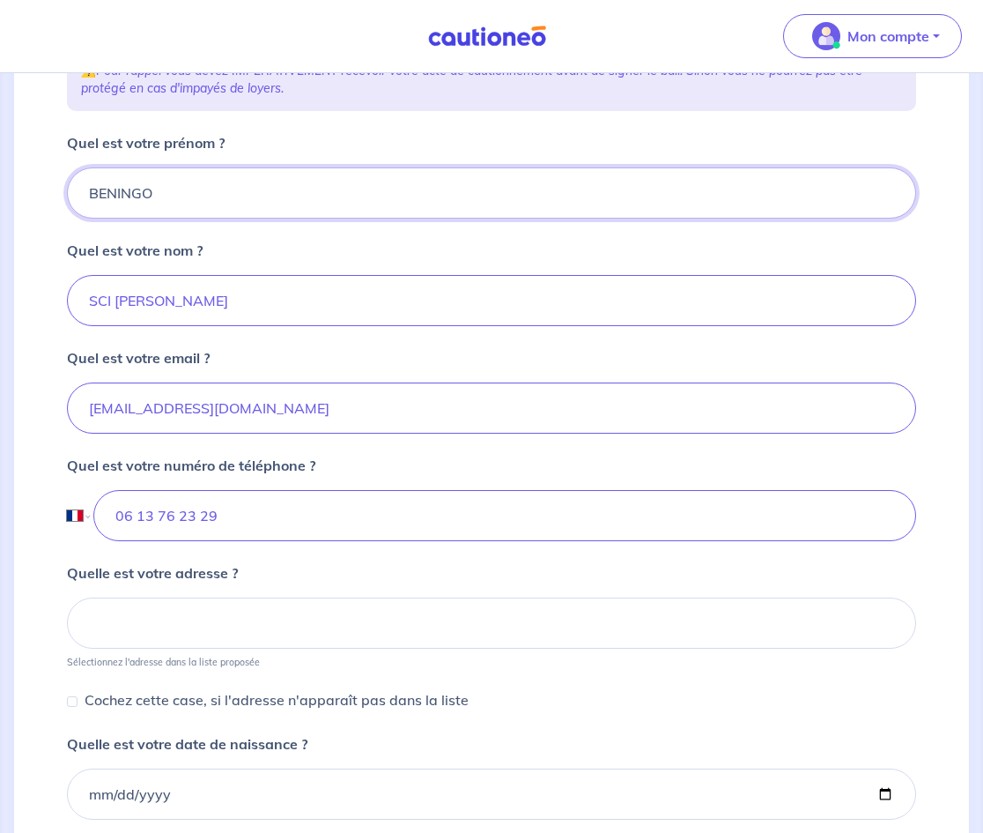
type input "BENINGO"
type input "REAL PEREZ"
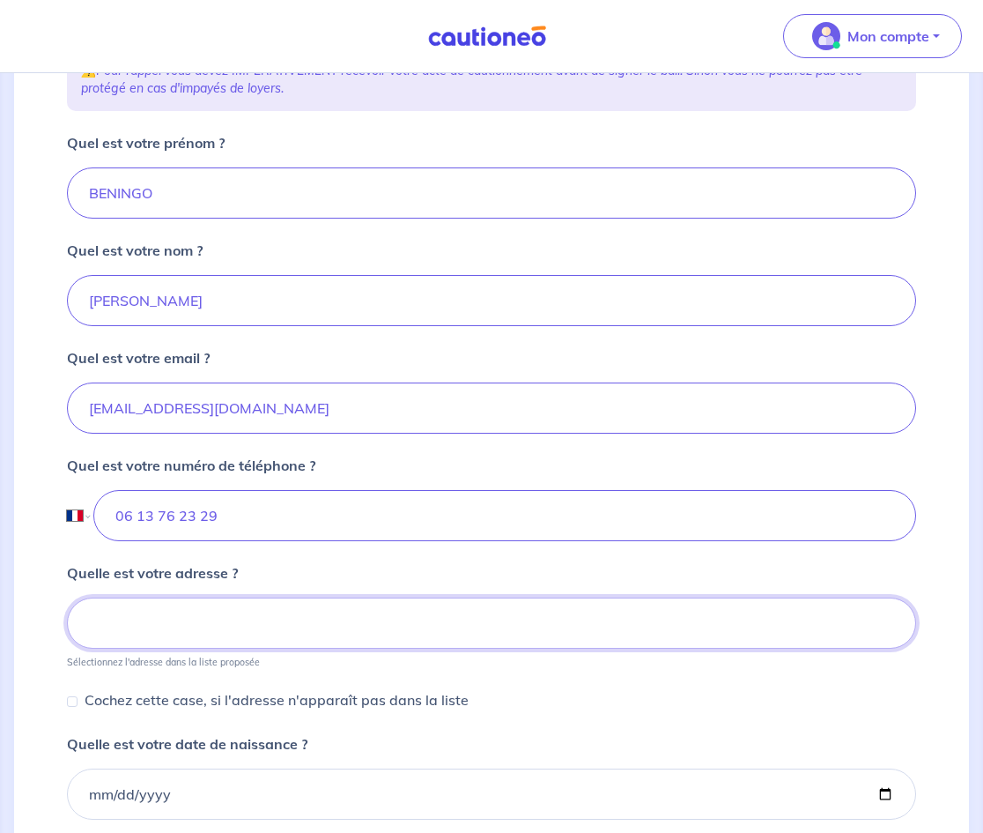
click at [289, 638] on input at bounding box center [491, 622] width 849 height 51
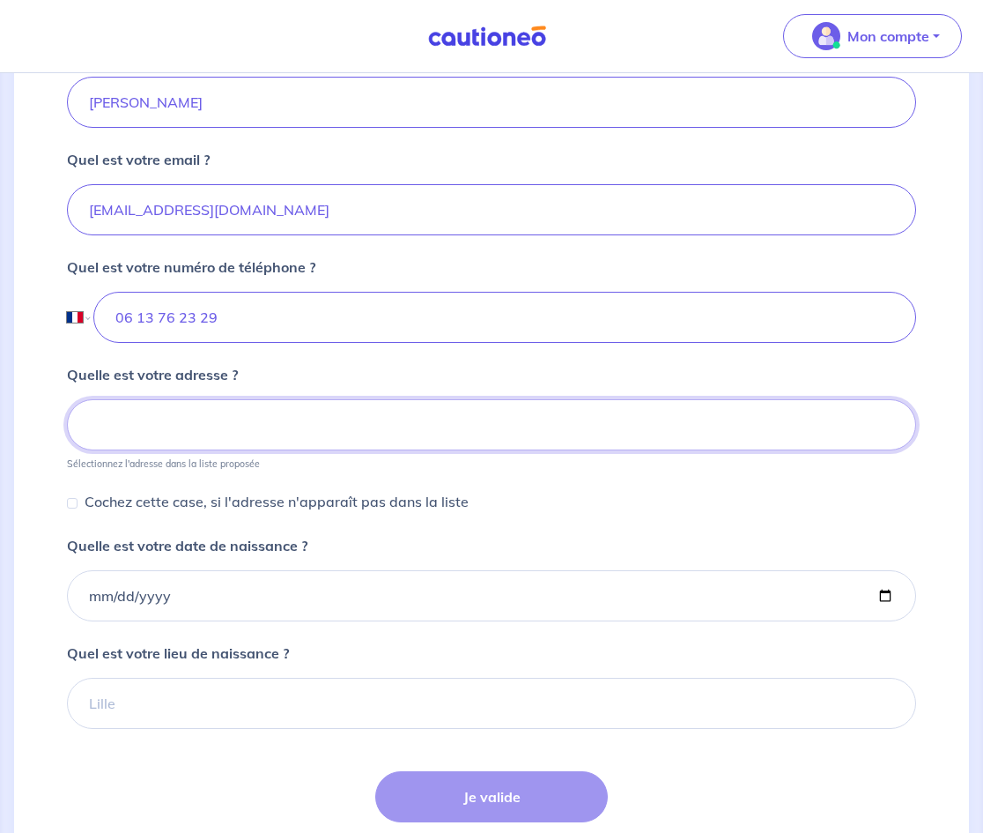
scroll to position [522, 0]
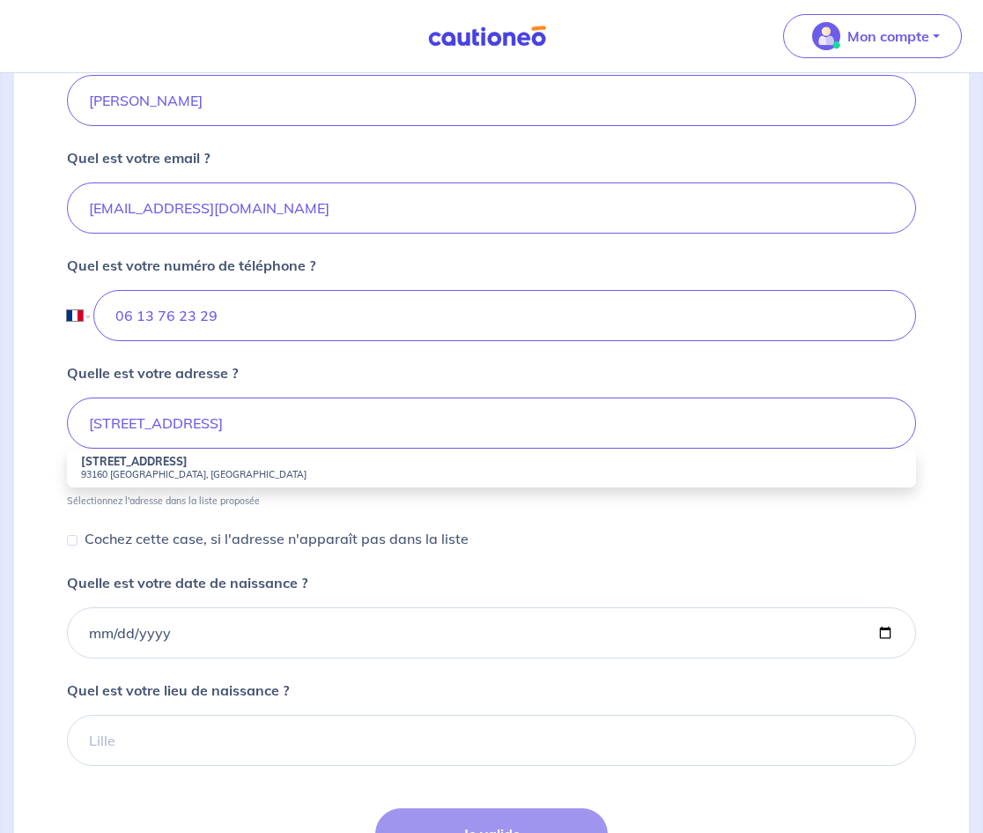
click at [331, 471] on small "93160 Noisy-le-Grand, France" at bounding box center [491, 474] width 821 height 12
type input "43 Rue de l'Université, 93160 Noisy-le-Grand, France"
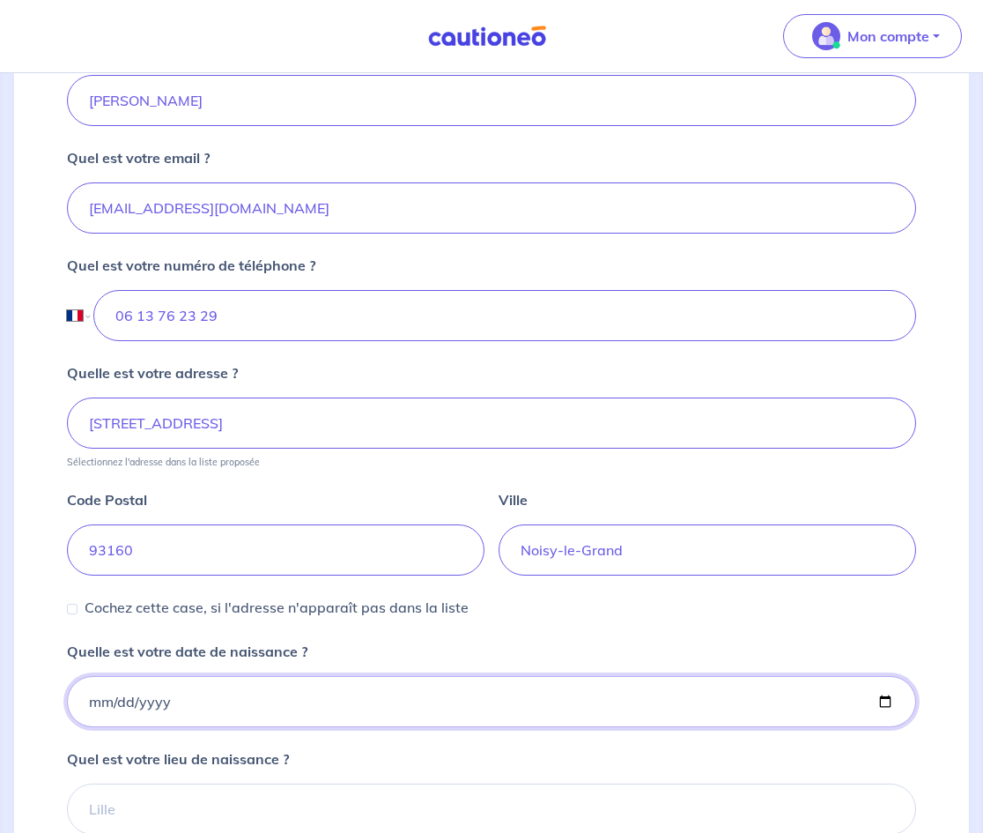
click at [82, 710] on input "Quelle est votre date de naissance ?" at bounding box center [491, 701] width 849 height 51
type input "1964-08-16"
click at [596, 816] on input "Quel est votre lieu de naissance ?" at bounding box center [491, 808] width 849 height 51
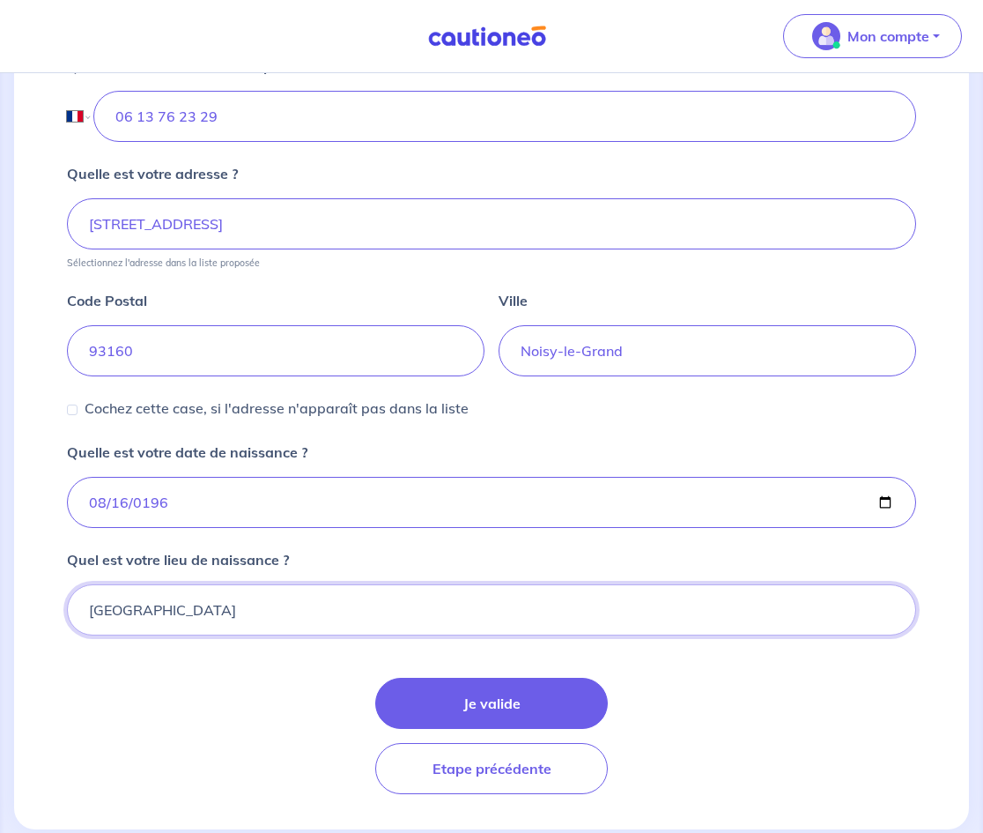
scroll to position [760, 0]
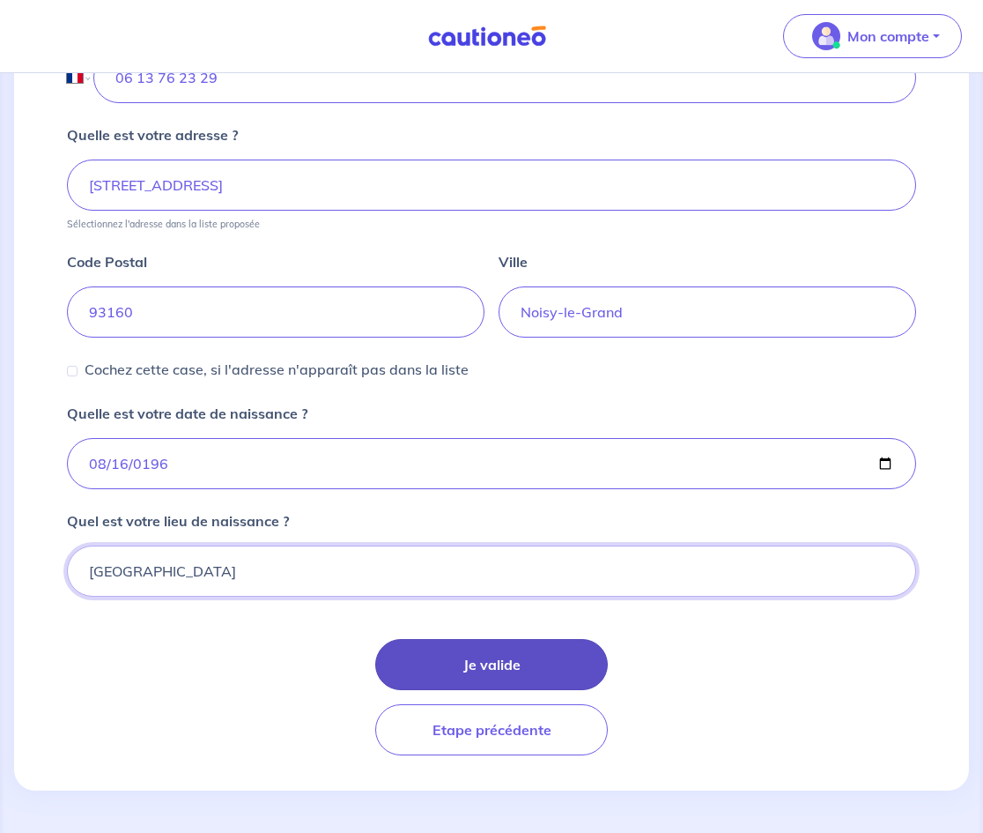
type input "ESPAGNE"
click at [506, 682] on button "Je valide" at bounding box center [491, 664] width 233 height 51
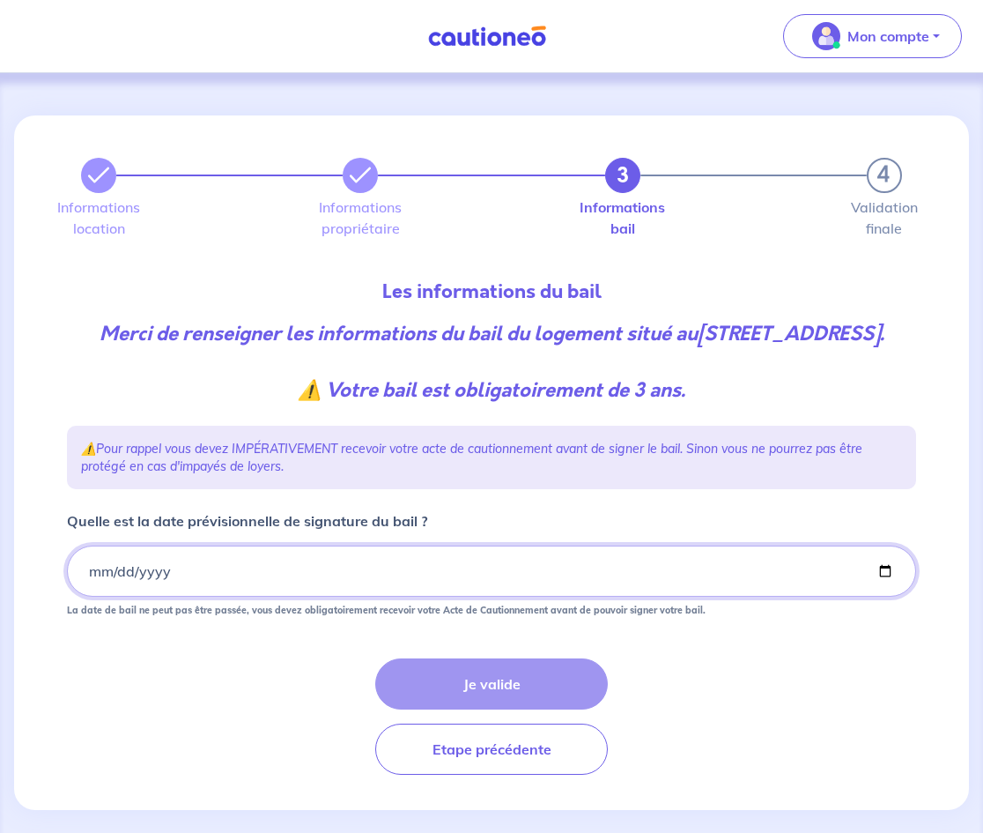
click at [93, 597] on input "Quelle est la date prévisionnelle de signature du bail ?" at bounding box center [491, 570] width 849 height 51
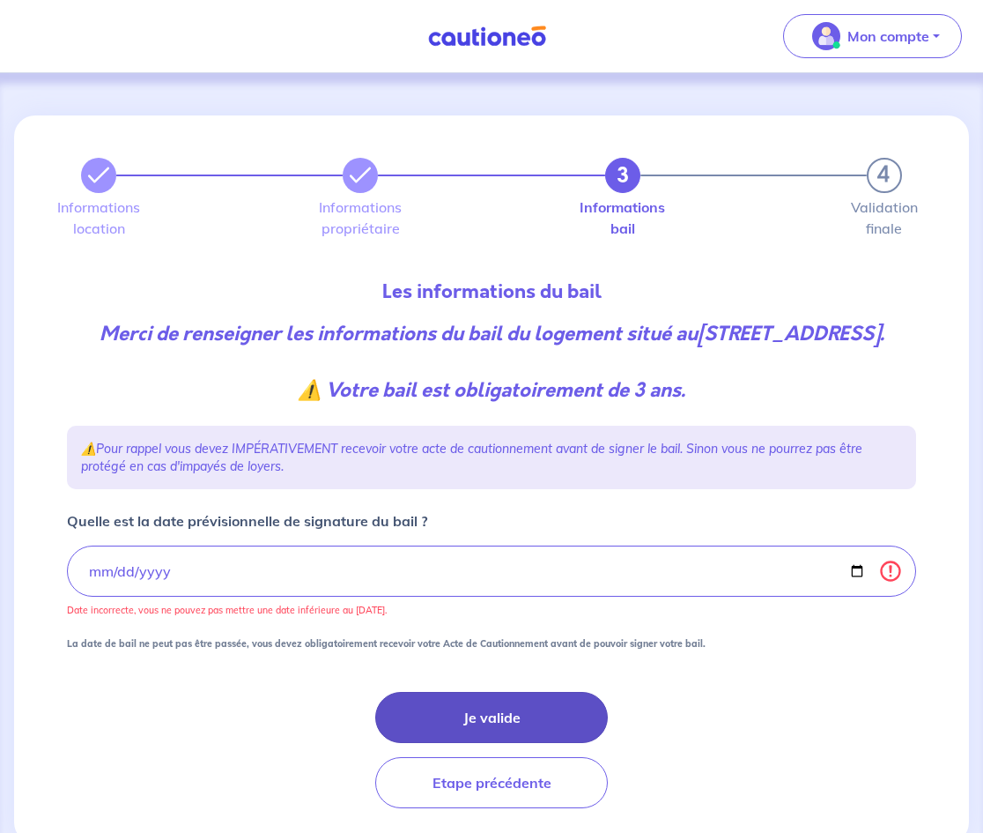
click at [452, 728] on button "Je valide" at bounding box center [491, 717] width 233 height 51
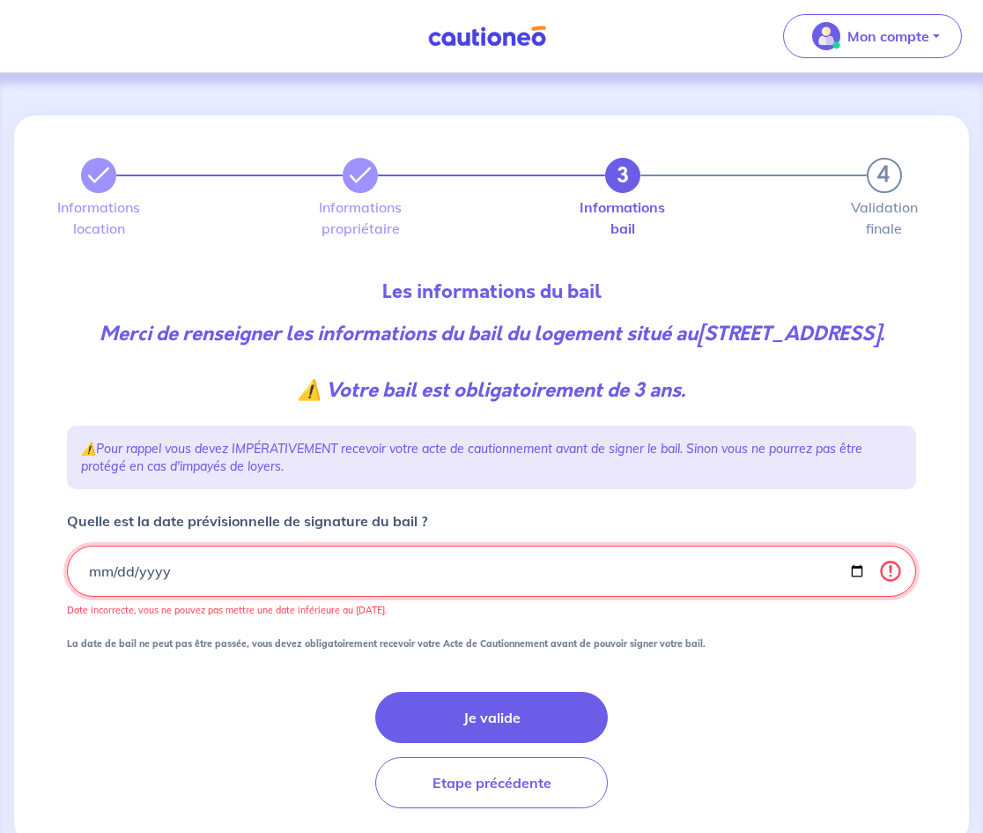
click at [210, 597] on input "2025-02-10" at bounding box center [491, 570] width 849 height 51
click at [117, 597] on input "2025-02-10" at bounding box center [491, 570] width 849 height 51
type input "2025-10-10"
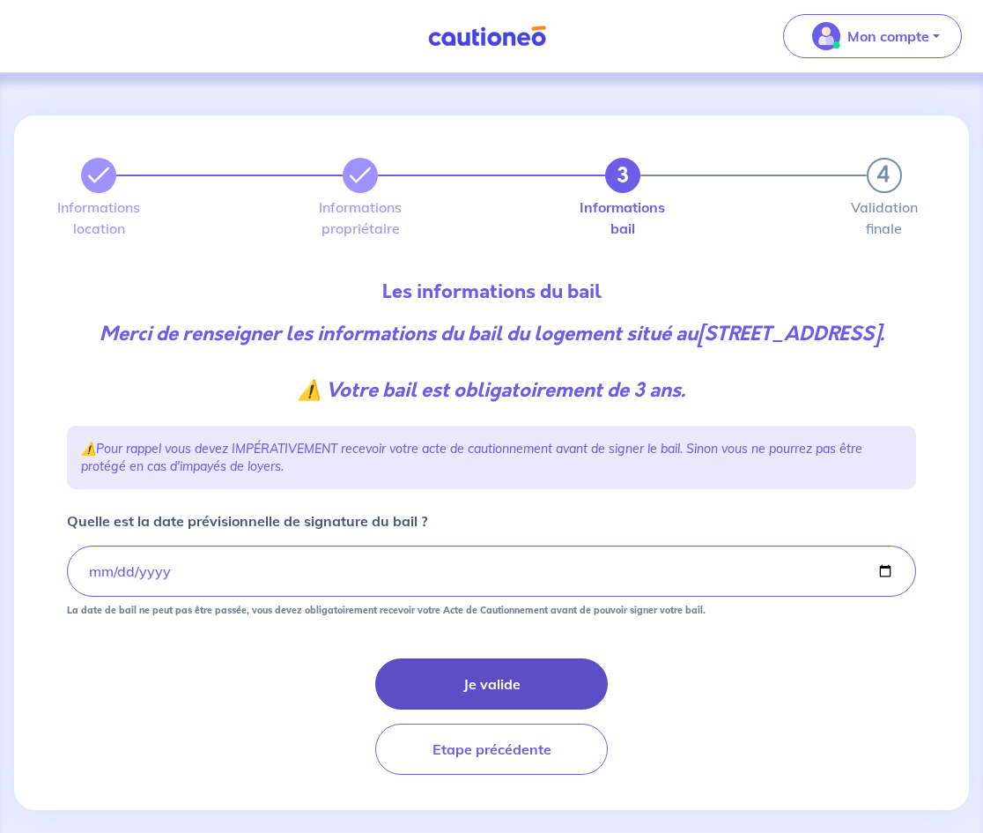
click at [489, 706] on button "Je valide" at bounding box center [491, 683] width 233 height 51
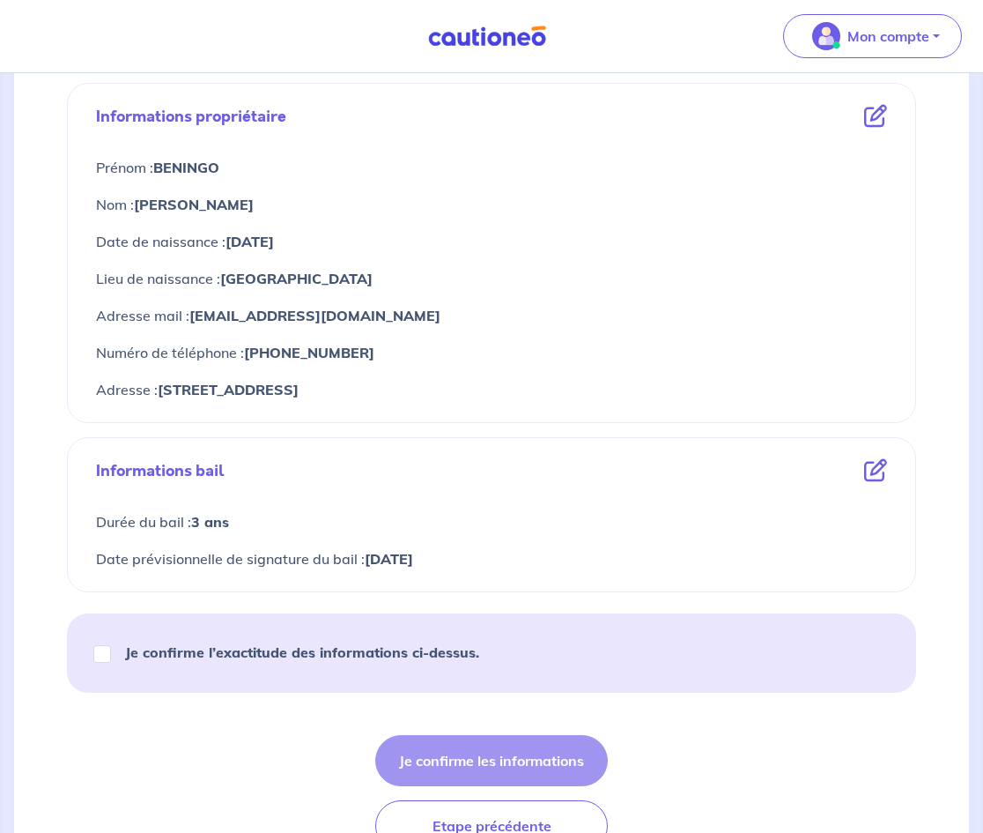
scroll to position [697, 0]
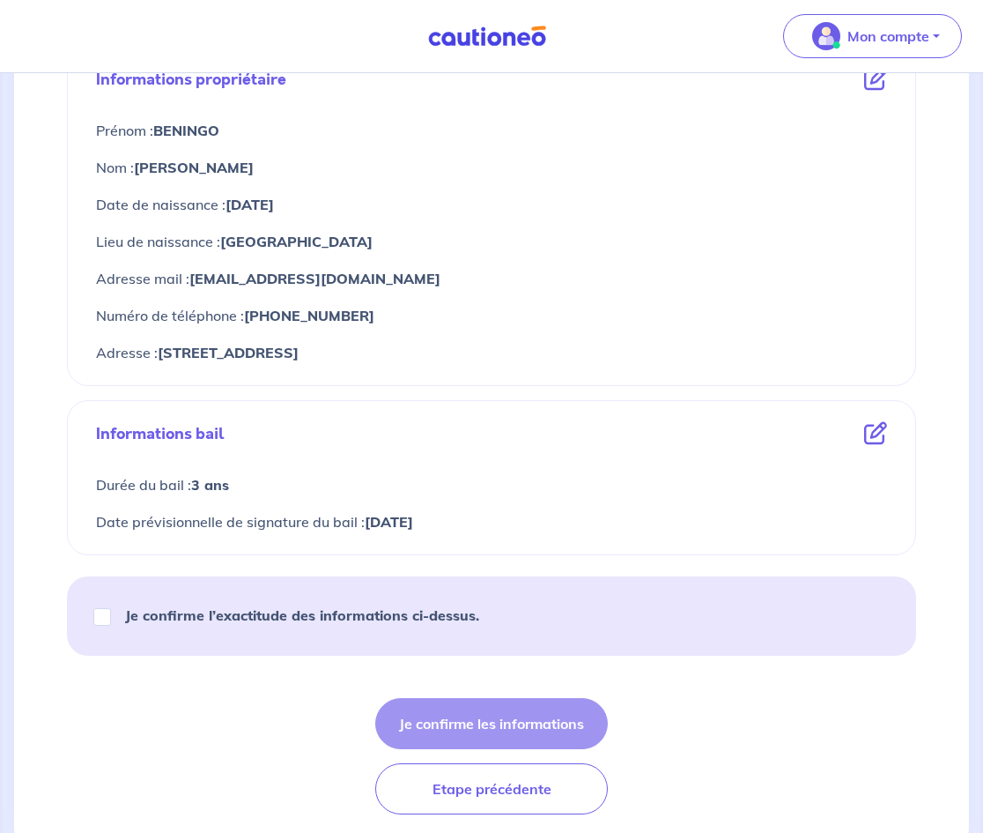
click at [128, 591] on div "Je confirme l’exactitude des informations ci-dessus." at bounding box center [294, 614] width 412 height 49
click at [109, 615] on input "Je confirme l’exactitude des informations ci-dessus." at bounding box center [102, 617] width 18 height 18
checkbox input "true"
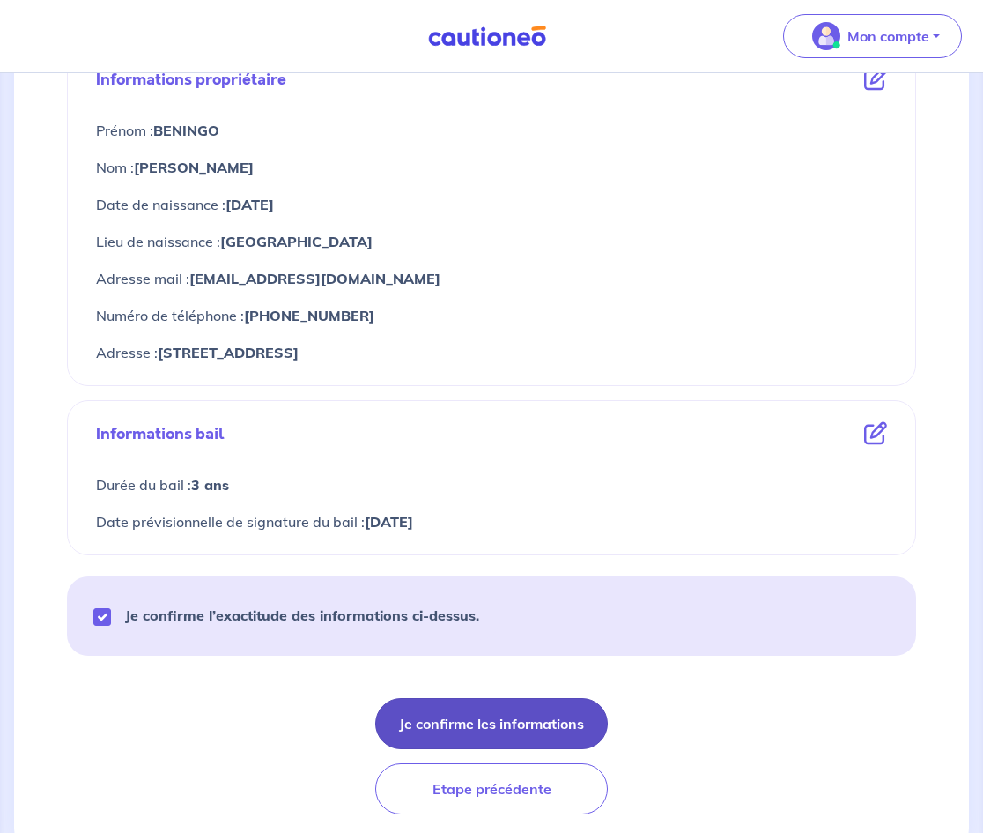
click at [418, 717] on button "Je confirme les informations" at bounding box center [491, 723] width 233 height 51
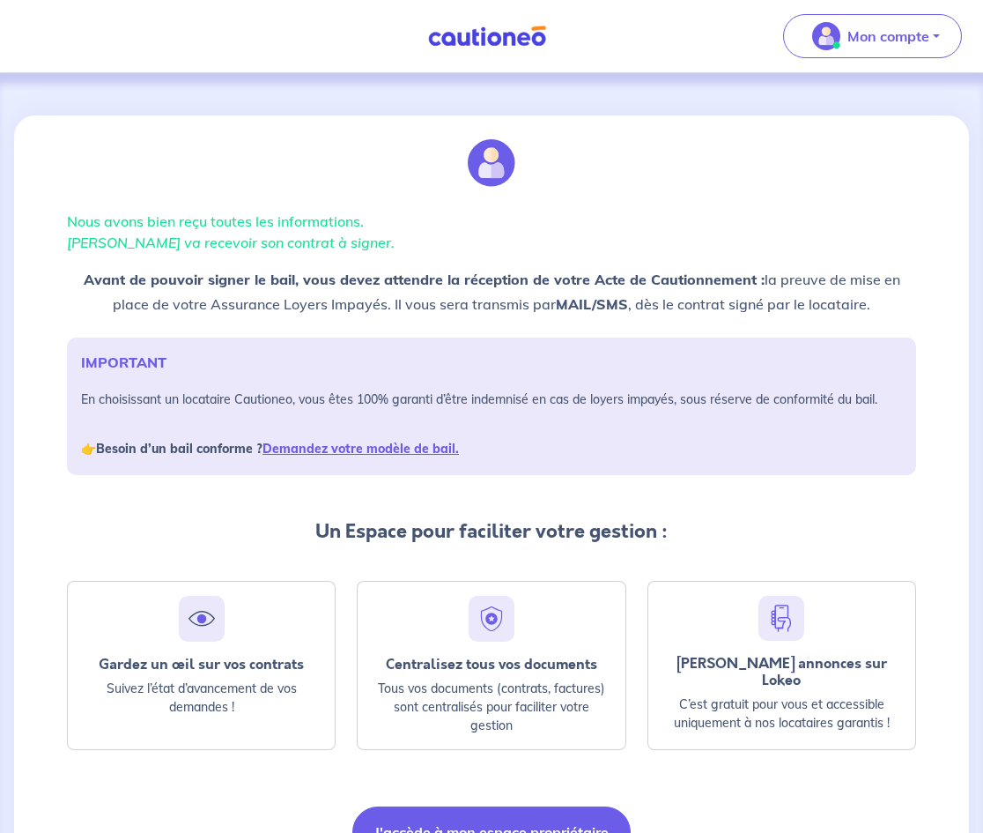
scroll to position [102, 0]
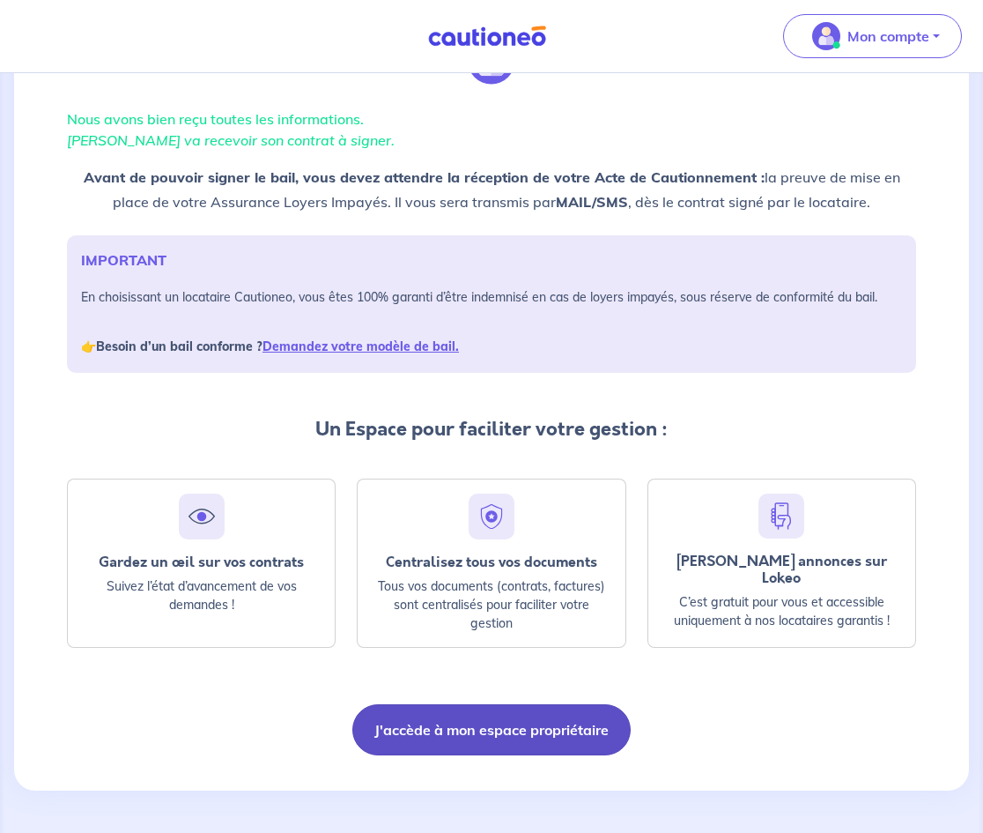
click at [410, 704] on button "J'accède à mon espace propriétaire" at bounding box center [491, 729] width 278 height 51
